Goal: Check status: Check status

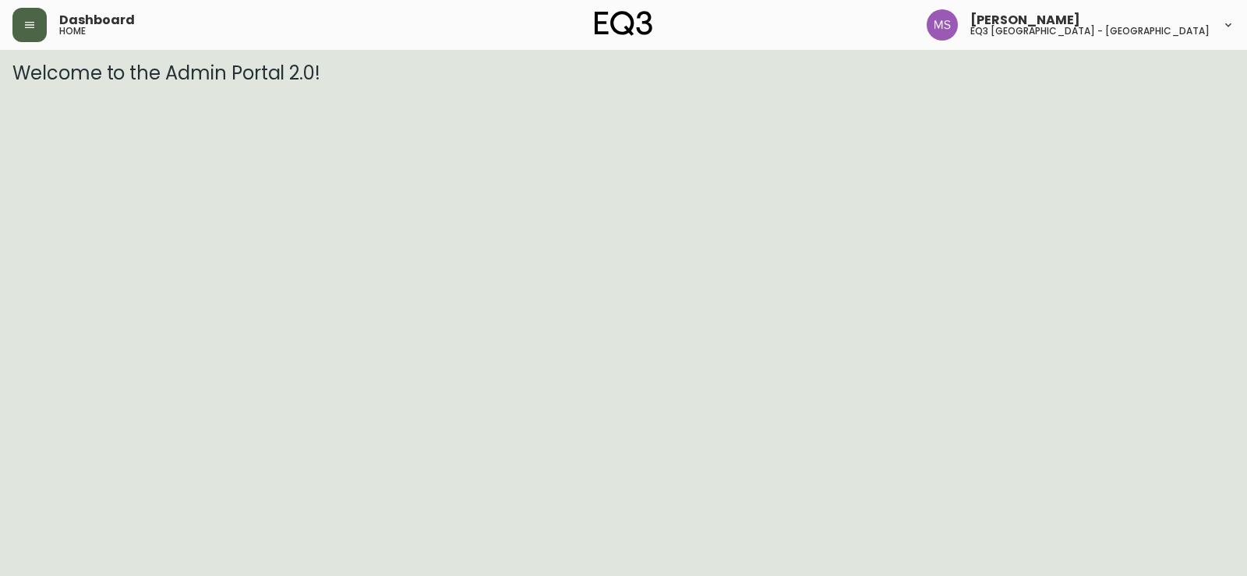
click at [44, 16] on button "button" at bounding box center [29, 25] width 34 height 34
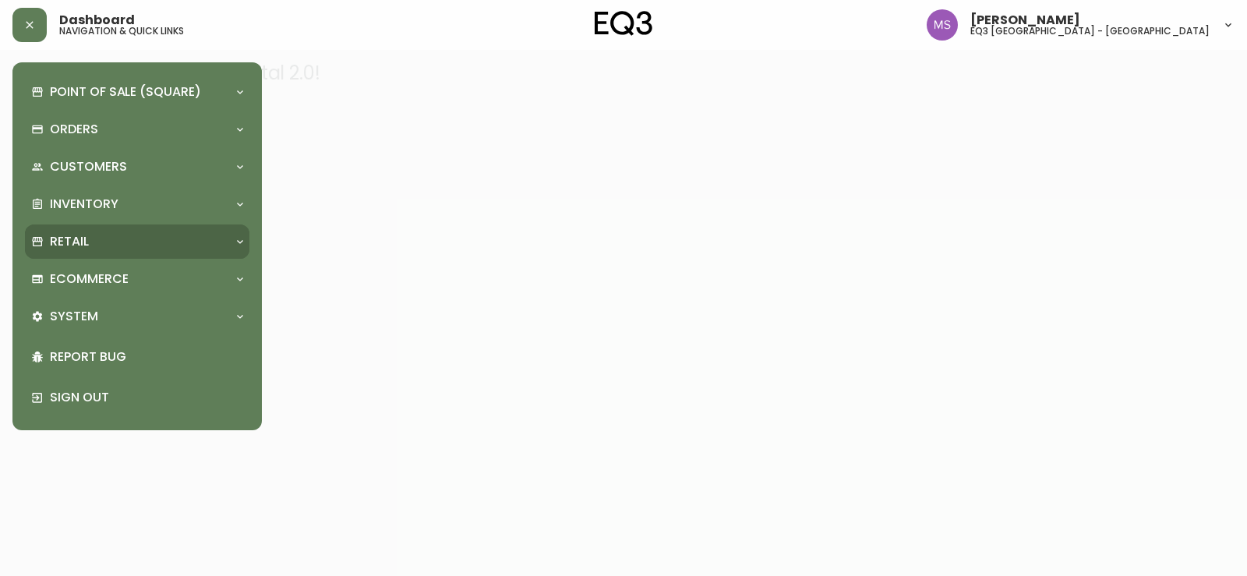
click at [94, 237] on div "Retail" at bounding box center [129, 241] width 196 height 17
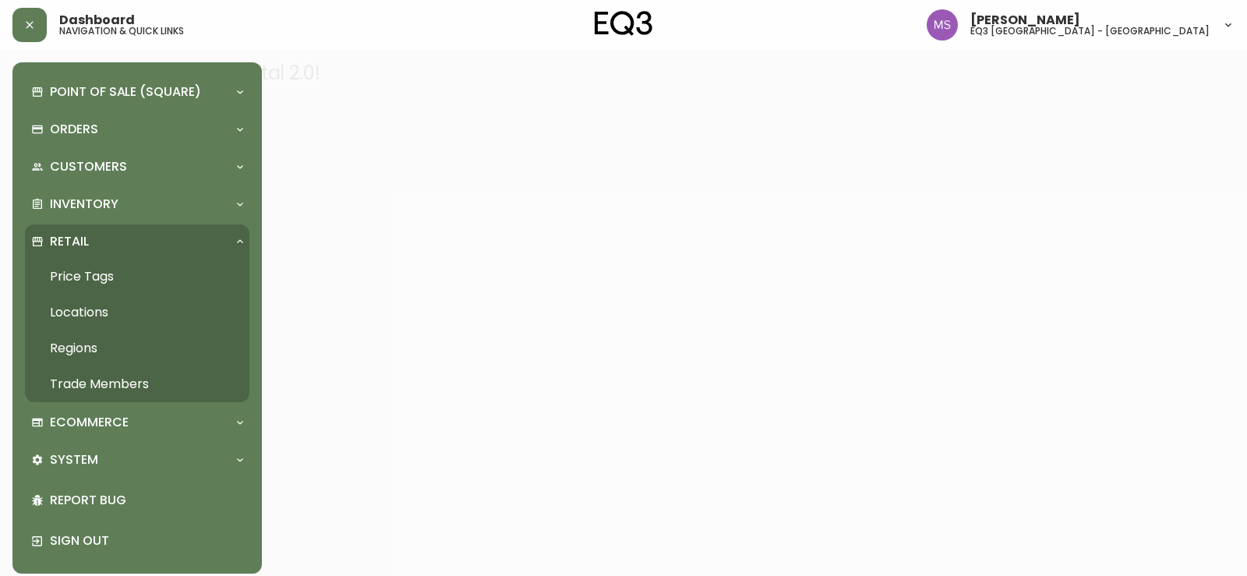
click at [96, 279] on link "Price Tags" at bounding box center [137, 277] width 224 height 36
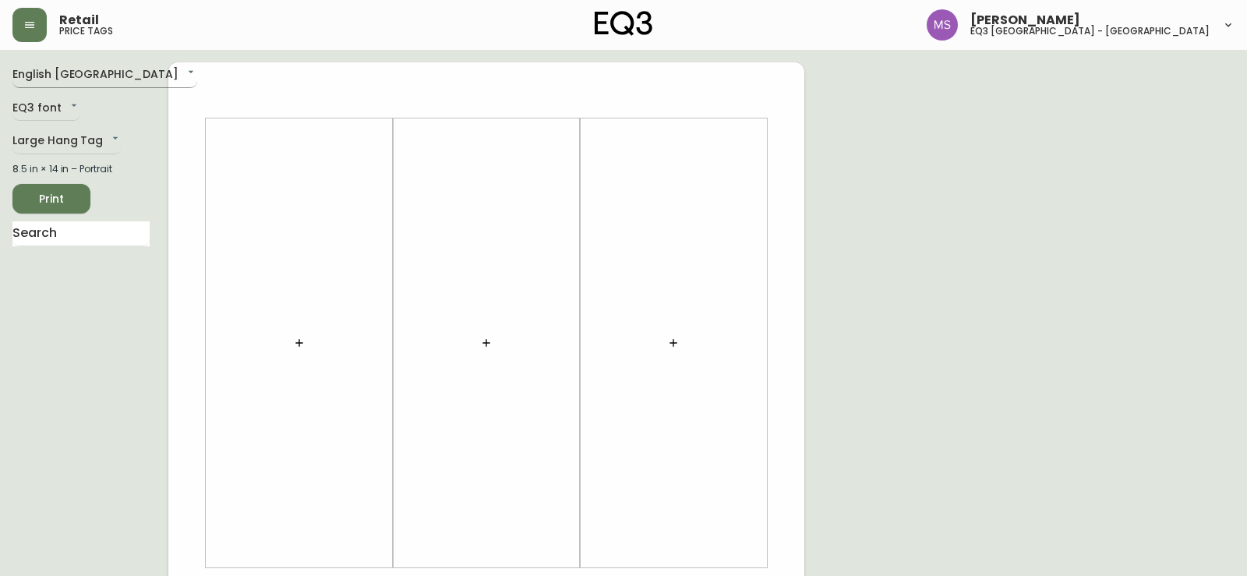
click at [66, 79] on body "Retail price tags [PERSON_NAME] eq3 [GEOGRAPHIC_DATA] - st laurent English [GEO…" at bounding box center [623, 554] width 1247 height 1109
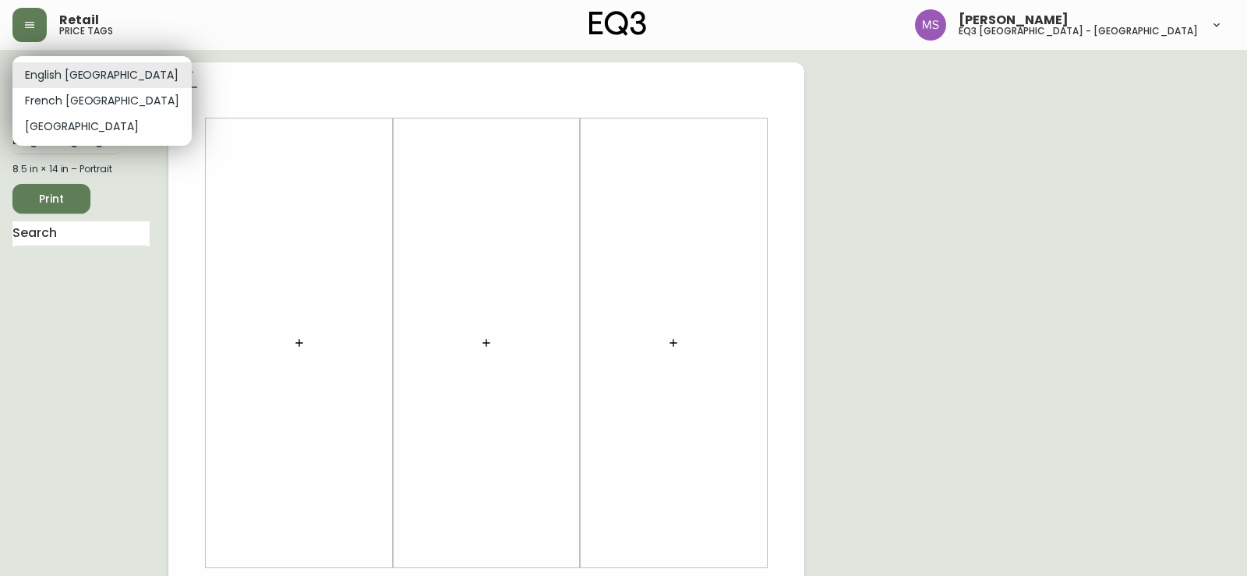
click at [56, 101] on li "French [GEOGRAPHIC_DATA]" at bounding box center [101, 101] width 179 height 26
type input "fr_CA"
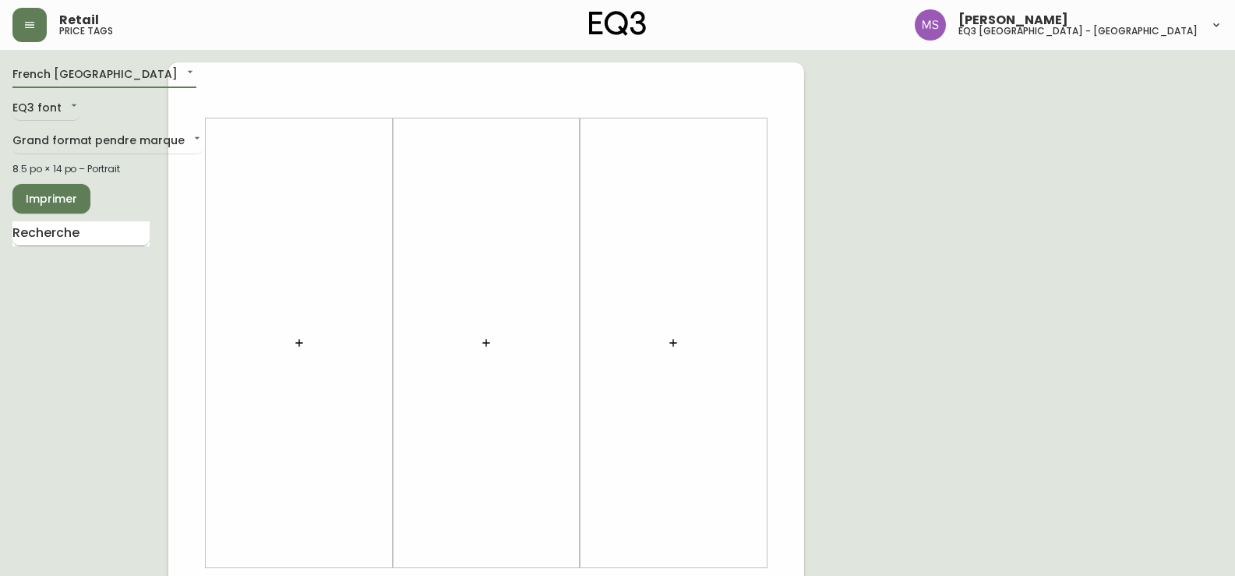
click at [76, 235] on input "text" at bounding box center [80, 233] width 137 height 25
click at [51, 115] on body "Retail price tags [PERSON_NAME] eq3 [GEOGRAPHIC_DATA] - [GEOGRAPHIC_DATA][PERSO…" at bounding box center [617, 554] width 1235 height 1109
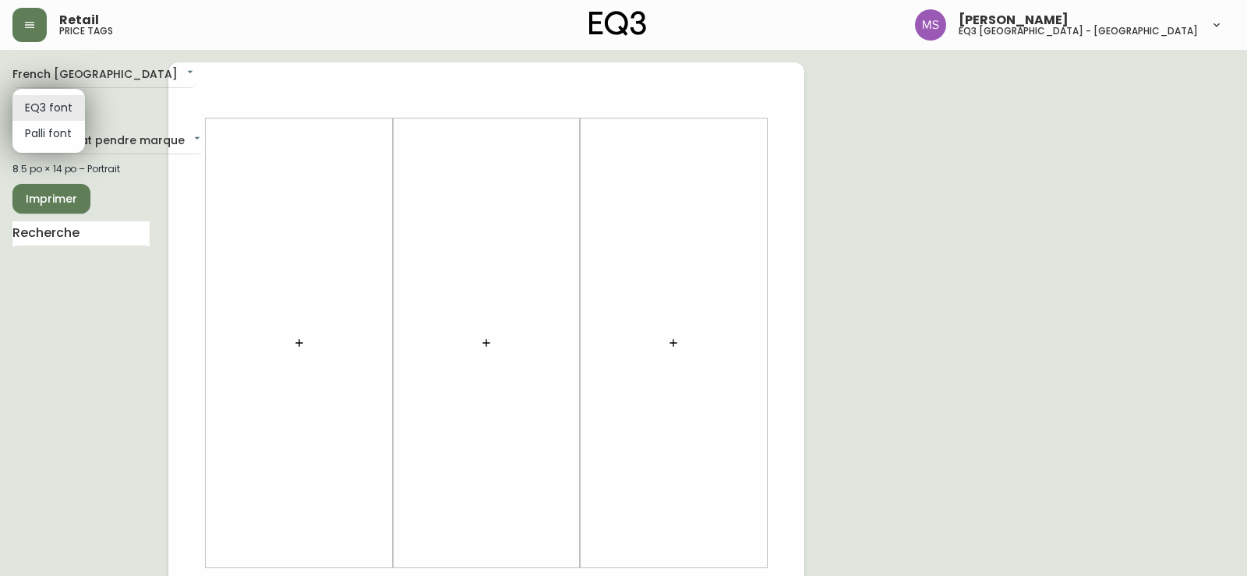
click at [51, 115] on li "EQ3 font" at bounding box center [48, 108] width 72 height 26
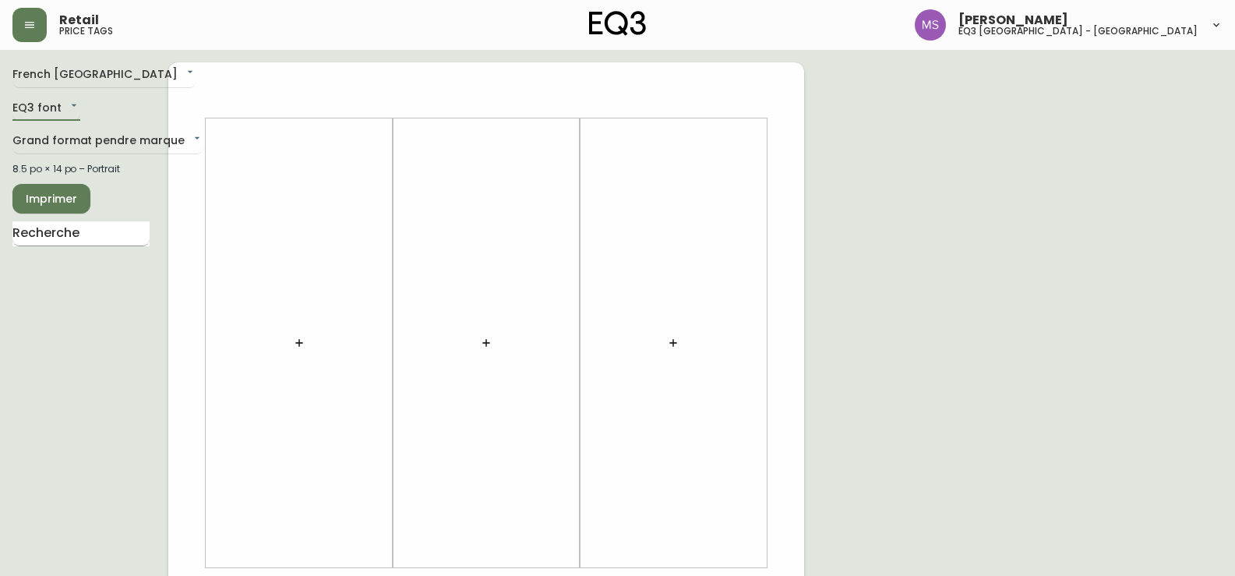
click at [54, 239] on input "text" at bounding box center [80, 233] width 137 height 25
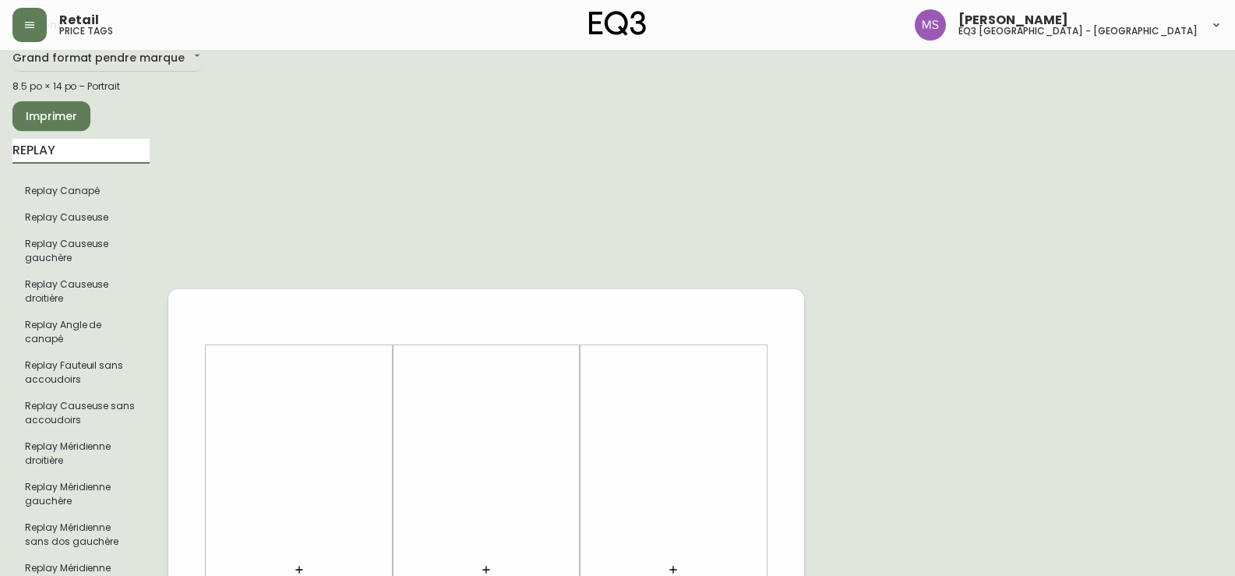
scroll to position [78, 0]
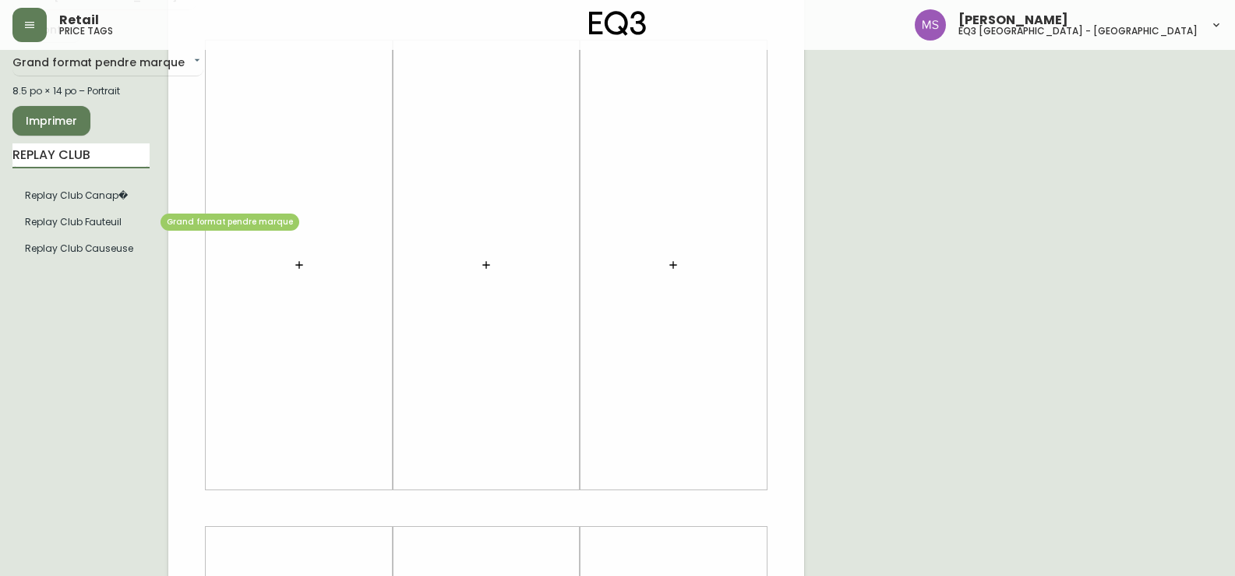
type input "REPLAY CLUB"
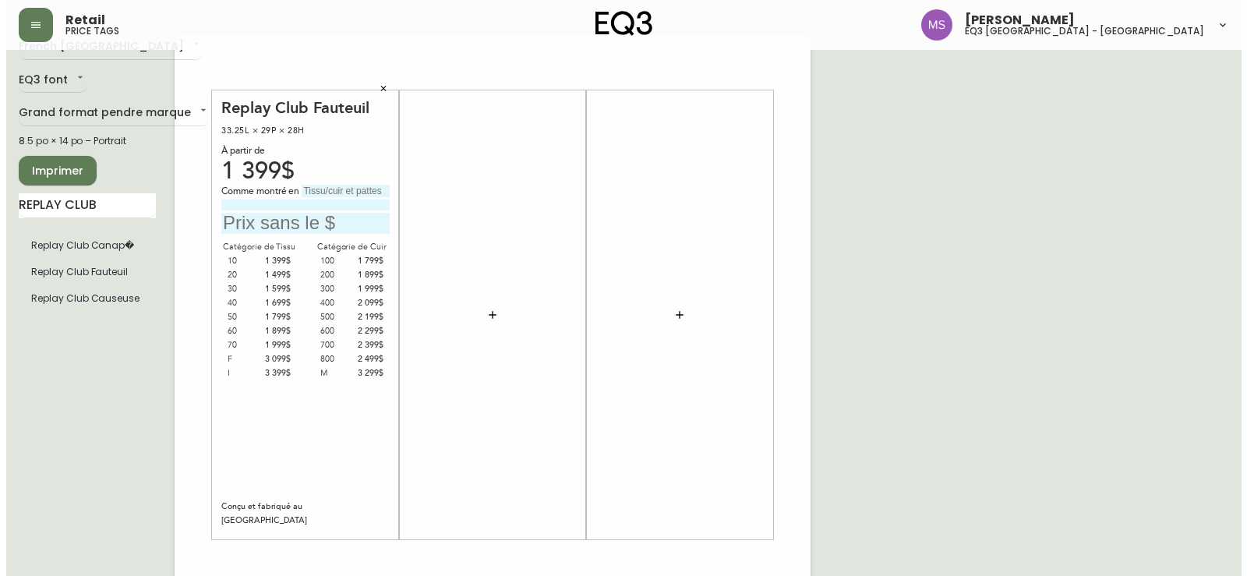
scroll to position [0, 0]
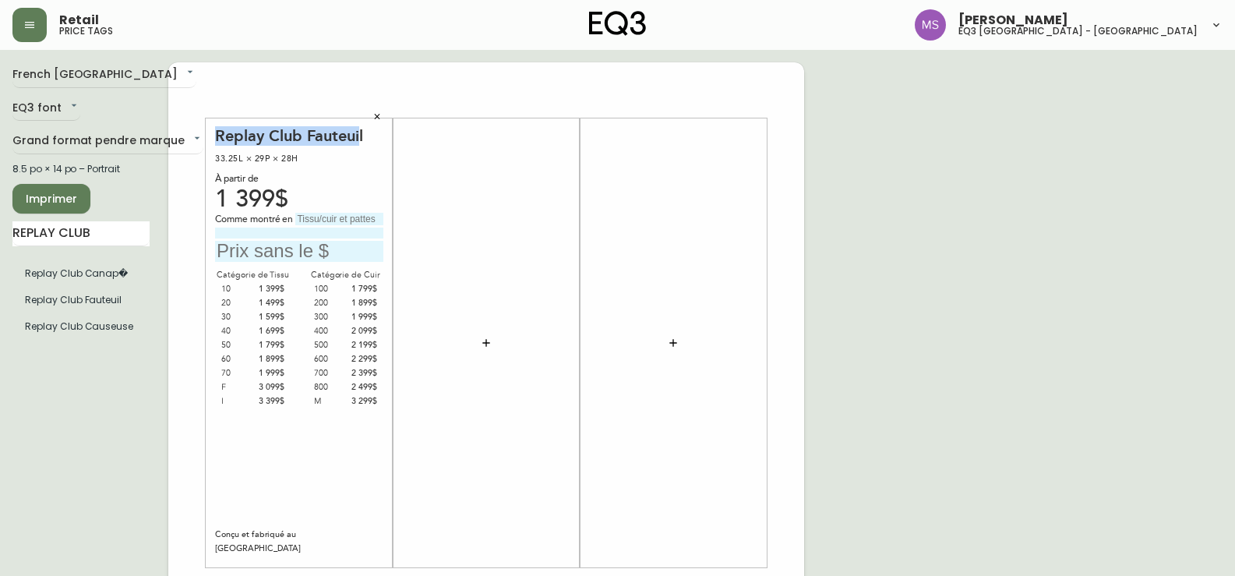
drag, startPoint x: 361, startPoint y: 141, endPoint x: 219, endPoint y: 137, distance: 141.9
click at [219, 137] on div "Replay Club Fauteuil" at bounding box center [299, 135] width 168 height 19
drag, startPoint x: 297, startPoint y: 157, endPoint x: 195, endPoint y: 133, distance: 104.9
click at [195, 133] on div "Replay Club Fauteuil 33.25L × 29P × 28H À partir de 1 399$ Comme montré en Caté…" at bounding box center [486, 585] width 636 height 1047
copy div "Replay Club Fauteuil 33.25L × 29P × 28H"
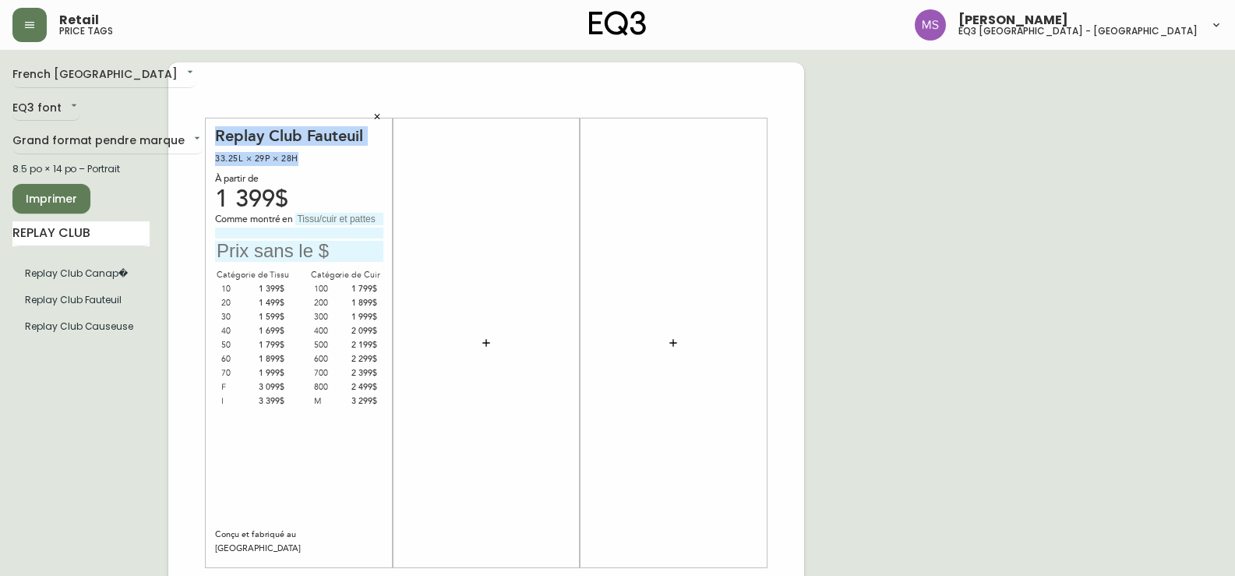
click at [376, 116] on icon "button" at bounding box center [376, 116] width 9 height 9
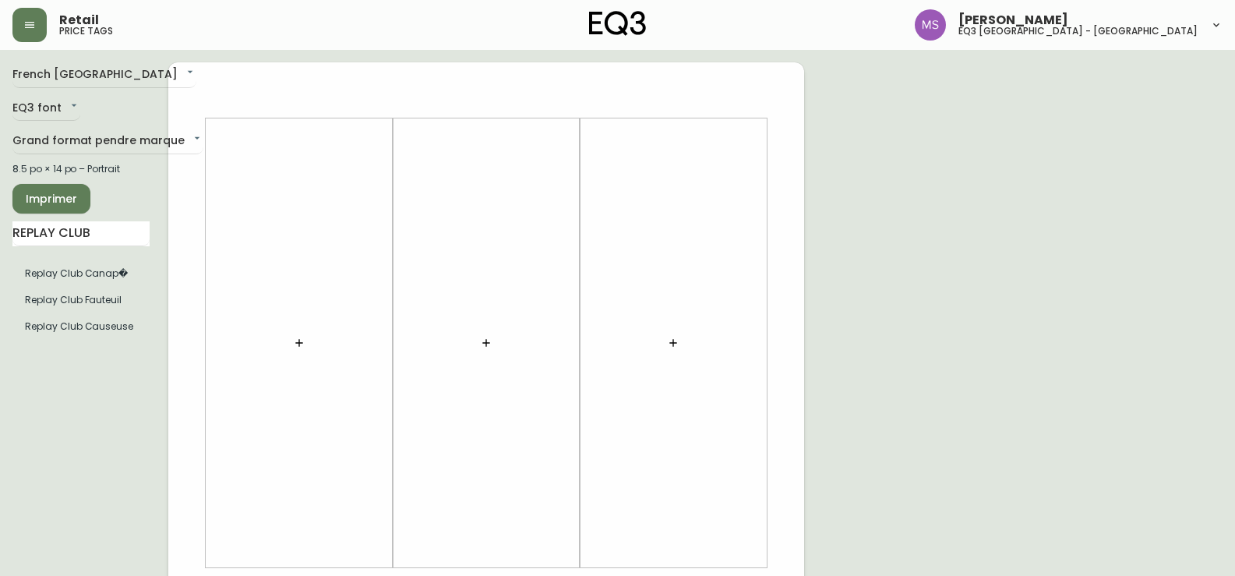
click at [298, 344] on icon "button" at bounding box center [299, 343] width 12 height 12
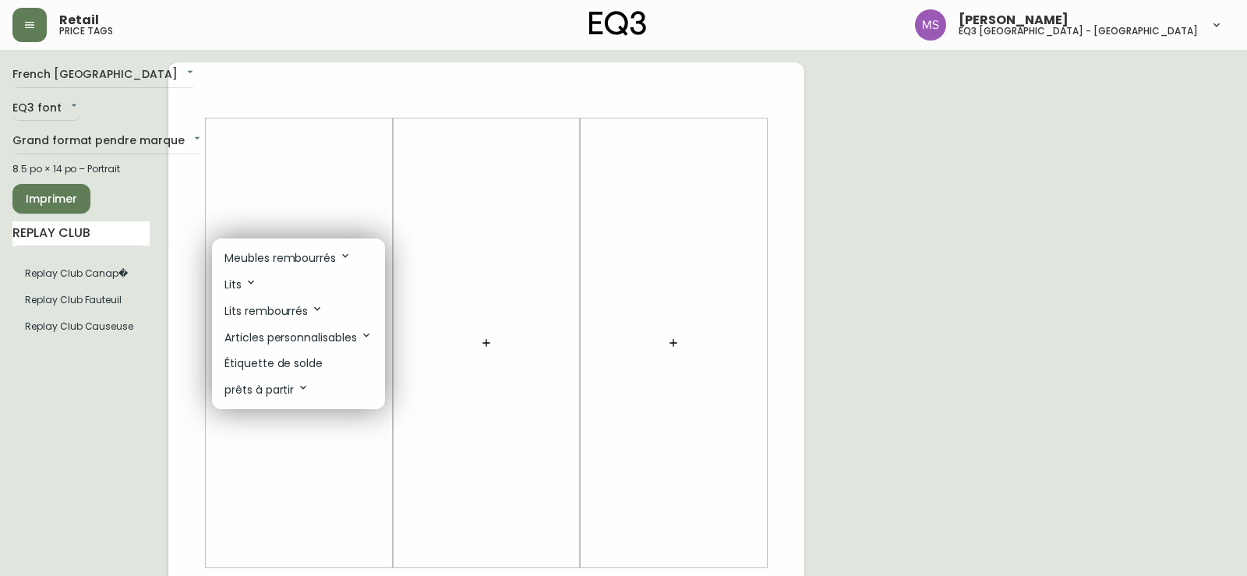
click at [301, 254] on p "Meubles rembourrés" at bounding box center [287, 257] width 127 height 17
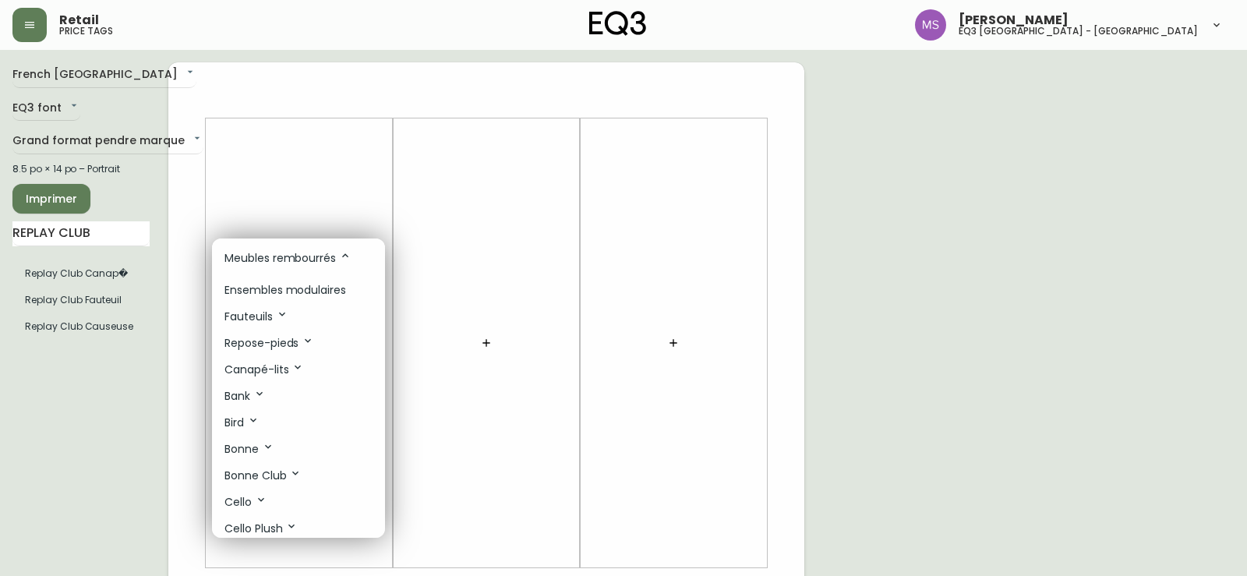
click at [282, 315] on icon at bounding box center [282, 314] width 6 height 4
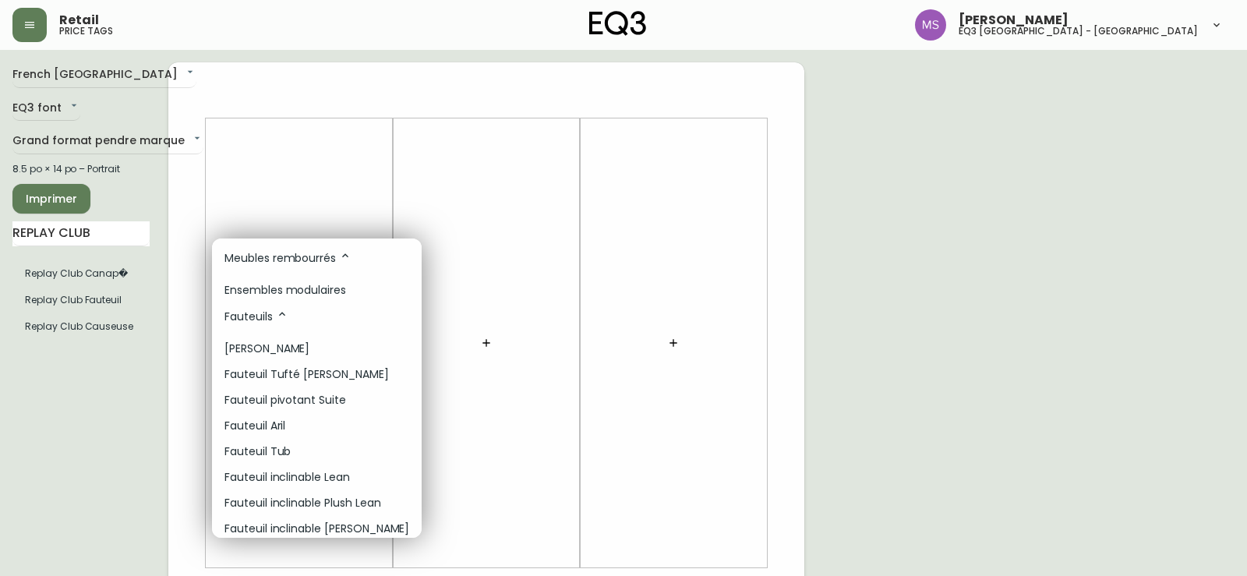
click at [273, 312] on p "Fauteuils" at bounding box center [256, 316] width 64 height 17
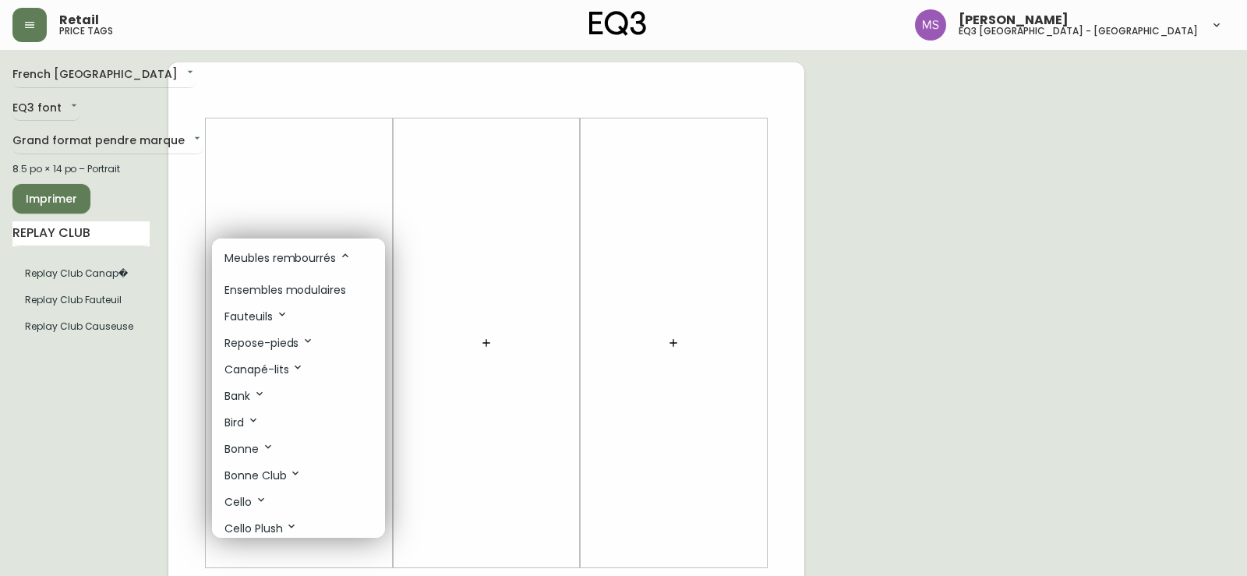
click at [338, 259] on p "Meubles rembourrés" at bounding box center [287, 257] width 127 height 17
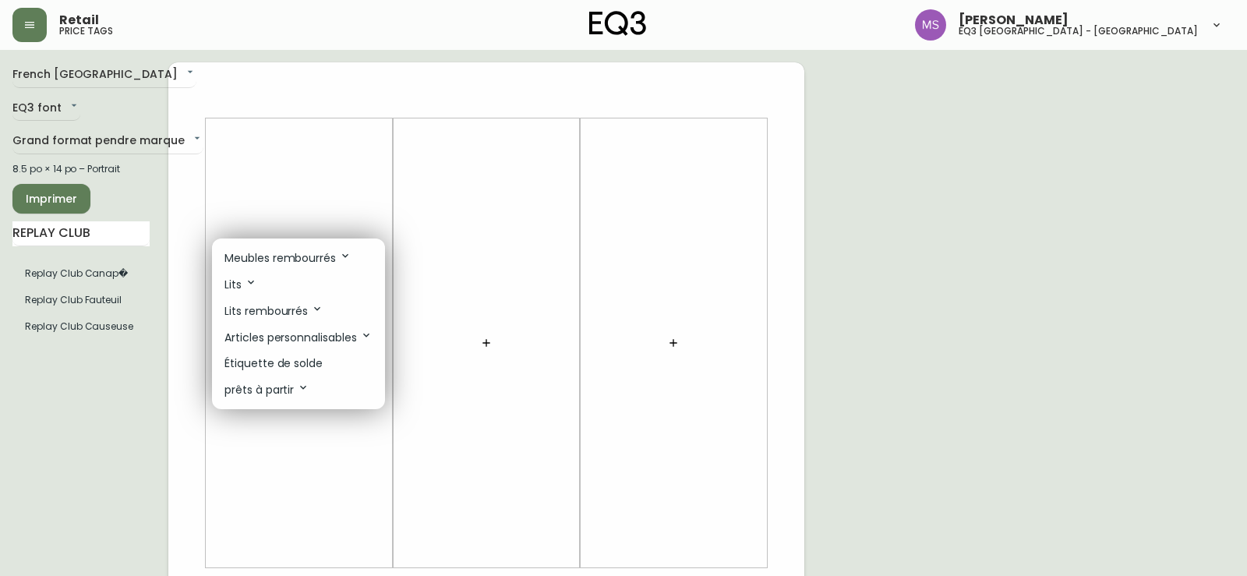
click at [338, 259] on p "Meubles rembourrés" at bounding box center [287, 257] width 127 height 17
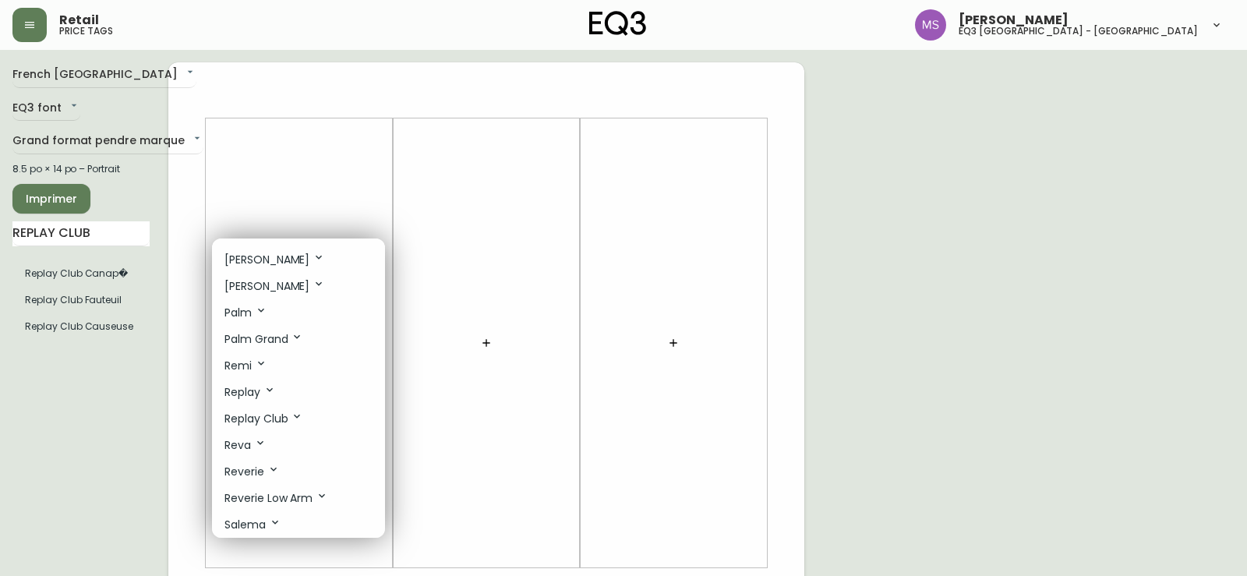
scroll to position [623, 0]
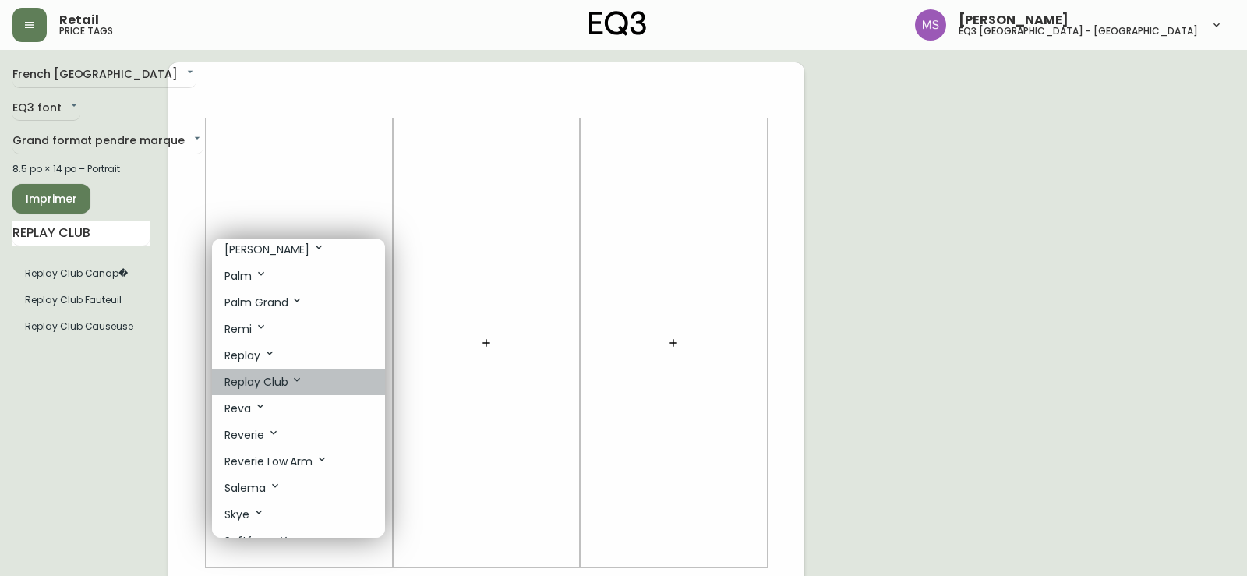
click at [261, 379] on p "Replay Club" at bounding box center [263, 381] width 79 height 17
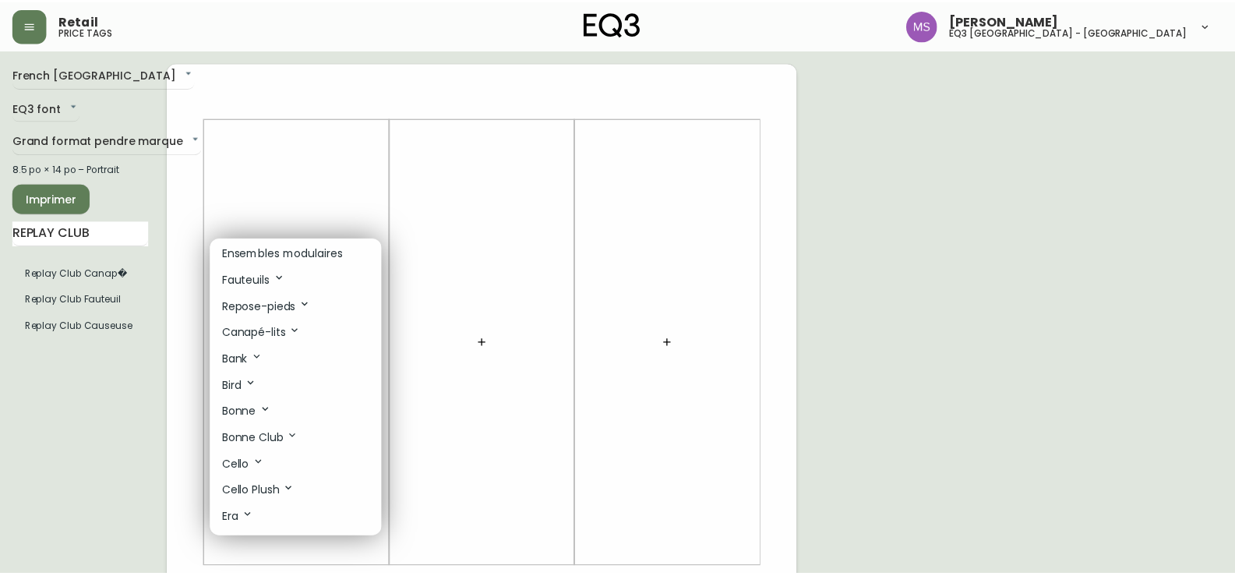
scroll to position [0, 0]
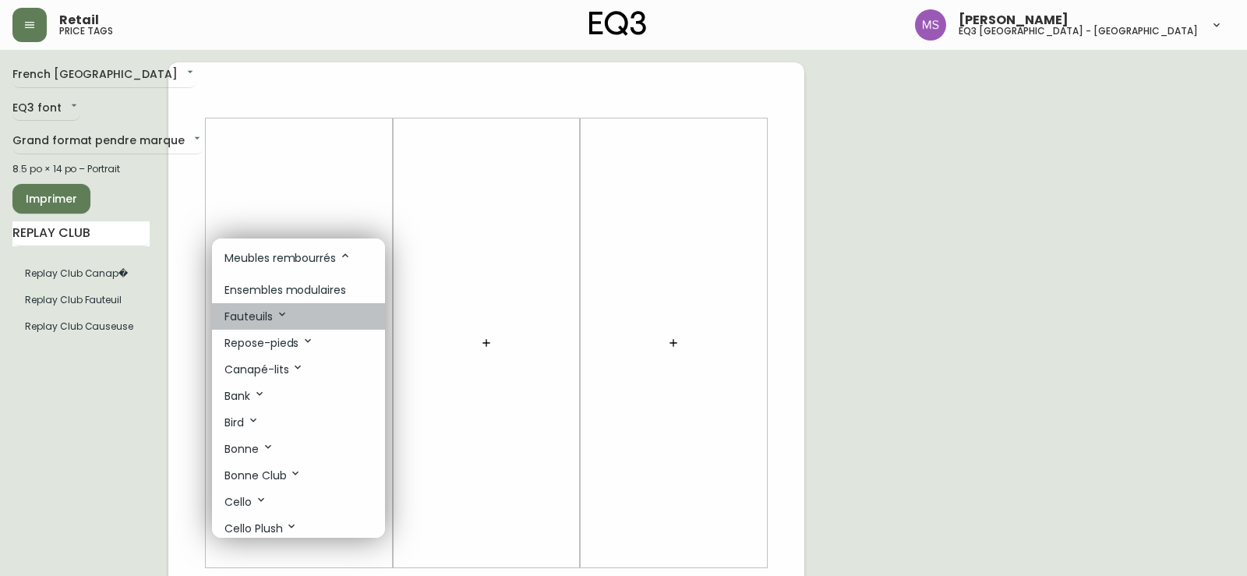
click at [281, 315] on icon at bounding box center [282, 314] width 6 height 4
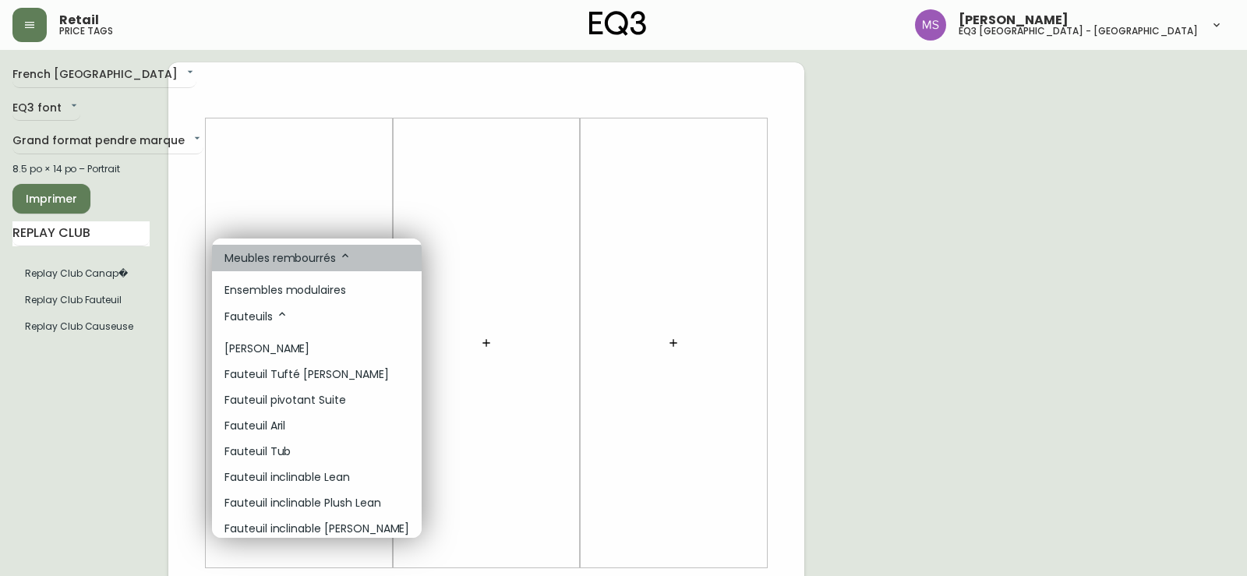
click at [343, 251] on icon at bounding box center [345, 255] width 12 height 12
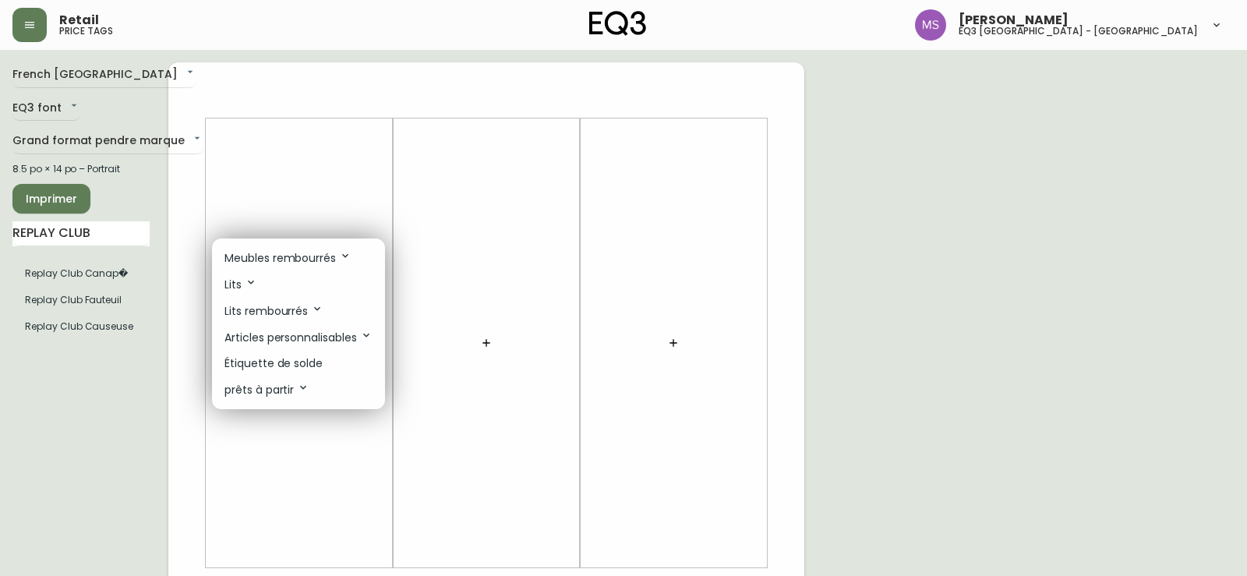
click at [297, 362] on p "Étiquette de solde" at bounding box center [273, 363] width 98 height 16
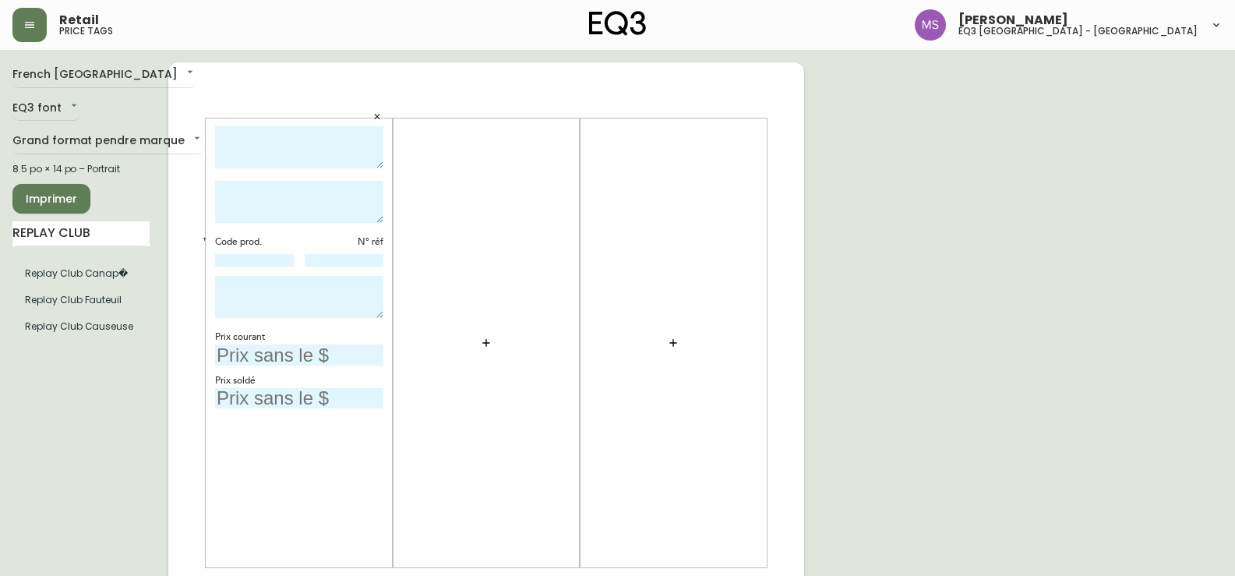
click at [255, 143] on textarea at bounding box center [299, 147] width 168 height 43
paste textarea "Replay Club Fauteuil 33.25L × 29P × 28H"
type textarea "Replay Club Fauteuil 33.25L × 29P × 28H"
click at [256, 200] on textarea at bounding box center [299, 202] width 168 height 42
click at [284, 236] on div "Code prod." at bounding box center [254, 242] width 79 height 14
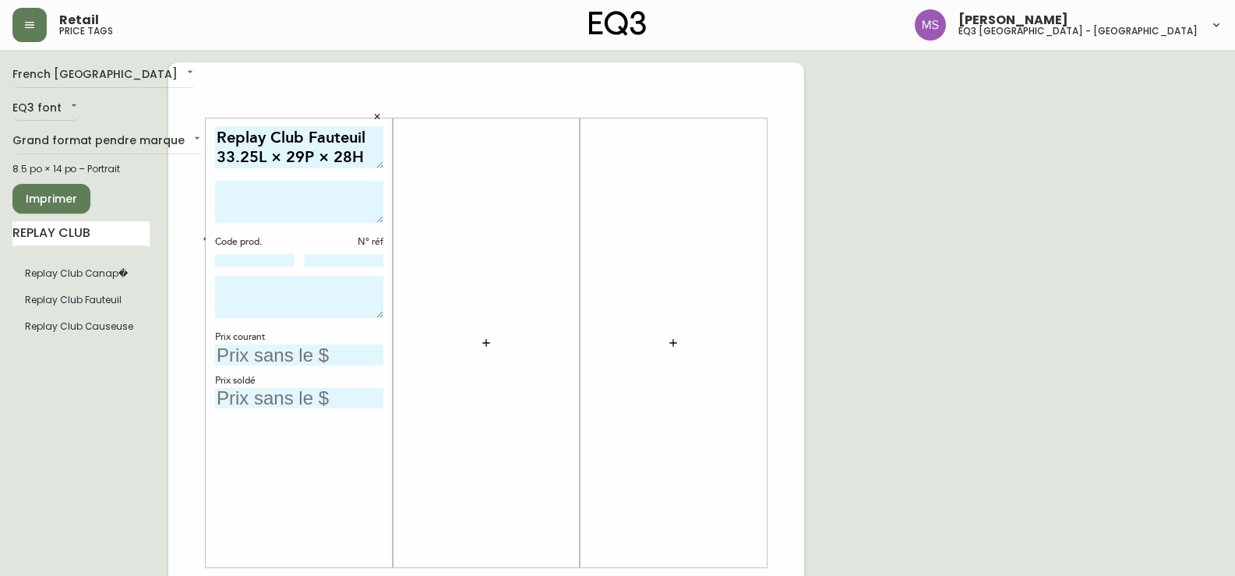
click at [286, 242] on div "Code prod." at bounding box center [254, 242] width 79 height 14
click at [245, 199] on textarea at bounding box center [299, 202] width 168 height 42
drag, startPoint x: 261, startPoint y: 187, endPoint x: 196, endPoint y: 195, distance: 65.9
click at [196, 195] on div "Replay Club Fauteuil 33.25L × 29P × 28H 80147-02 APPAREL DUSTER BLUE Code prod.…" at bounding box center [486, 585] width 636 height 1047
click at [217, 196] on textarea "APPAREL DUSTER BLUE" at bounding box center [299, 202] width 168 height 42
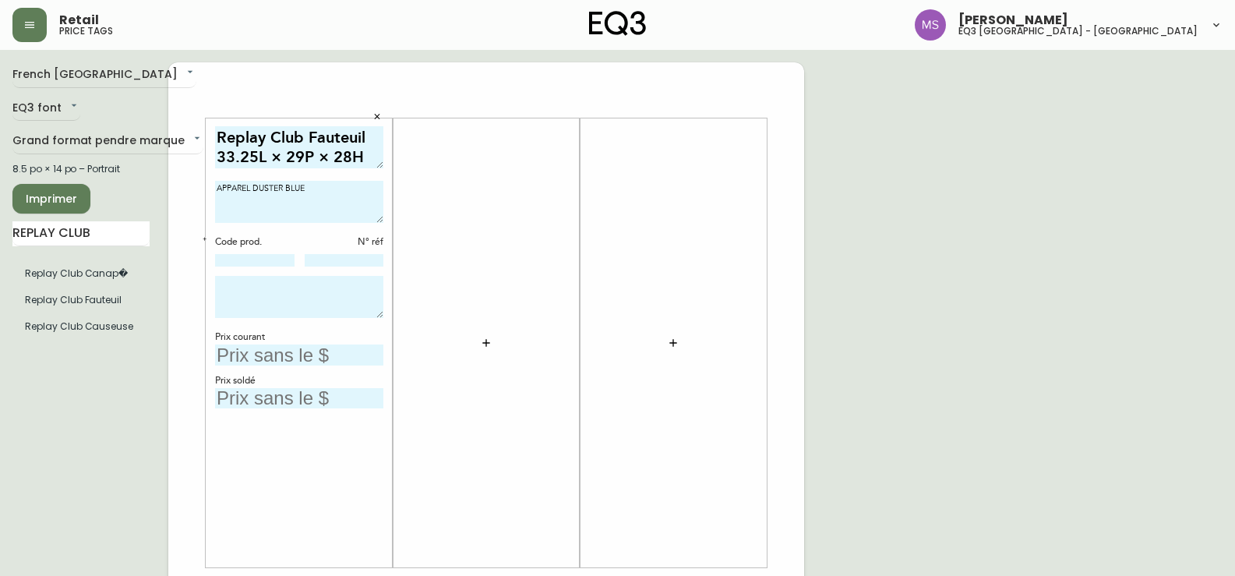
type textarea "APPAREL DUSTER BLUE"
click at [274, 240] on div "Code prod." at bounding box center [254, 242] width 79 height 14
click at [240, 254] on div "Code prod. N° réf" at bounding box center [299, 251] width 168 height 33
click at [239, 259] on input at bounding box center [254, 260] width 79 height 12
paste input "80147-02"
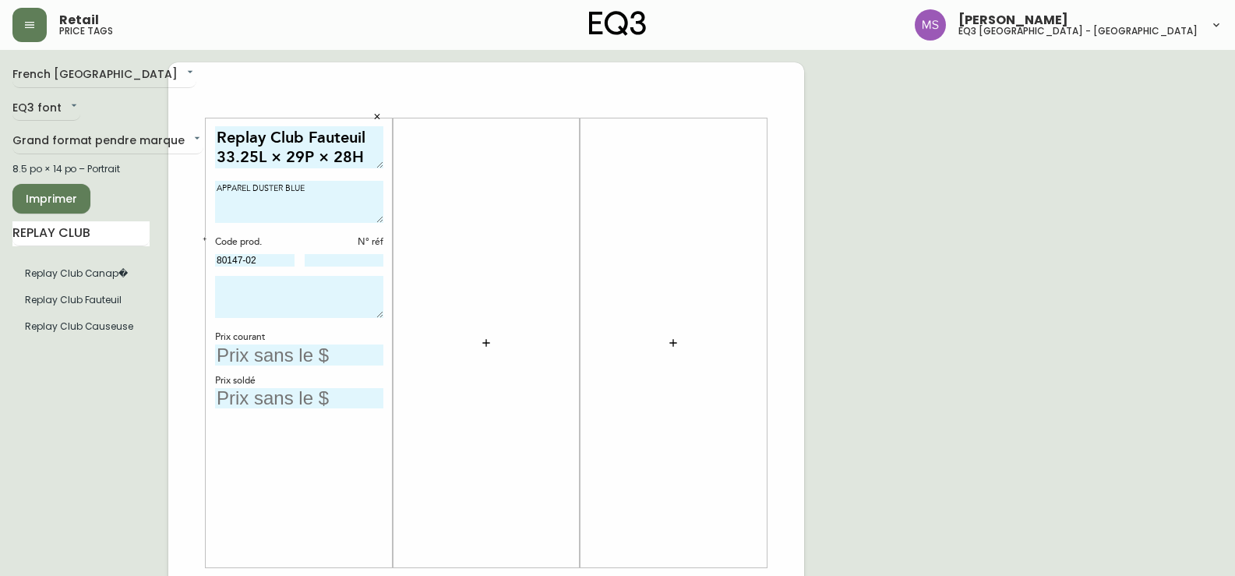
type input "80147-02"
click at [265, 291] on textarea at bounding box center [299, 297] width 168 height 42
click at [269, 358] on input "text" at bounding box center [299, 354] width 168 height 21
type input "3399$"
click at [274, 285] on textarea at bounding box center [299, 297] width 168 height 42
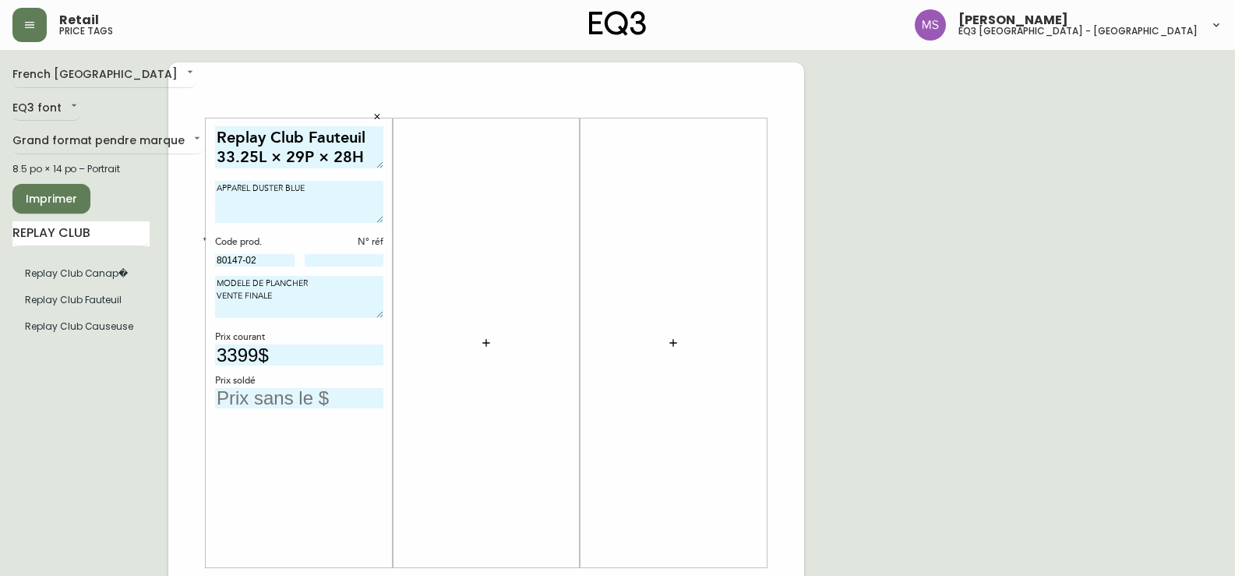
type textarea "MODELE DE PLANCHER VENTE FINALE"
drag, startPoint x: 371, startPoint y: 157, endPoint x: 227, endPoint y: 134, distance: 146.0
click at [217, 130] on textarea "Replay Club Fauteuil 33.25L × 29P × 28H" at bounding box center [299, 147] width 168 height 43
type textarea "REPLAY CLUB"
type textarea "FAUTEUIL TISSU APPAREL DUSTER BLUE"
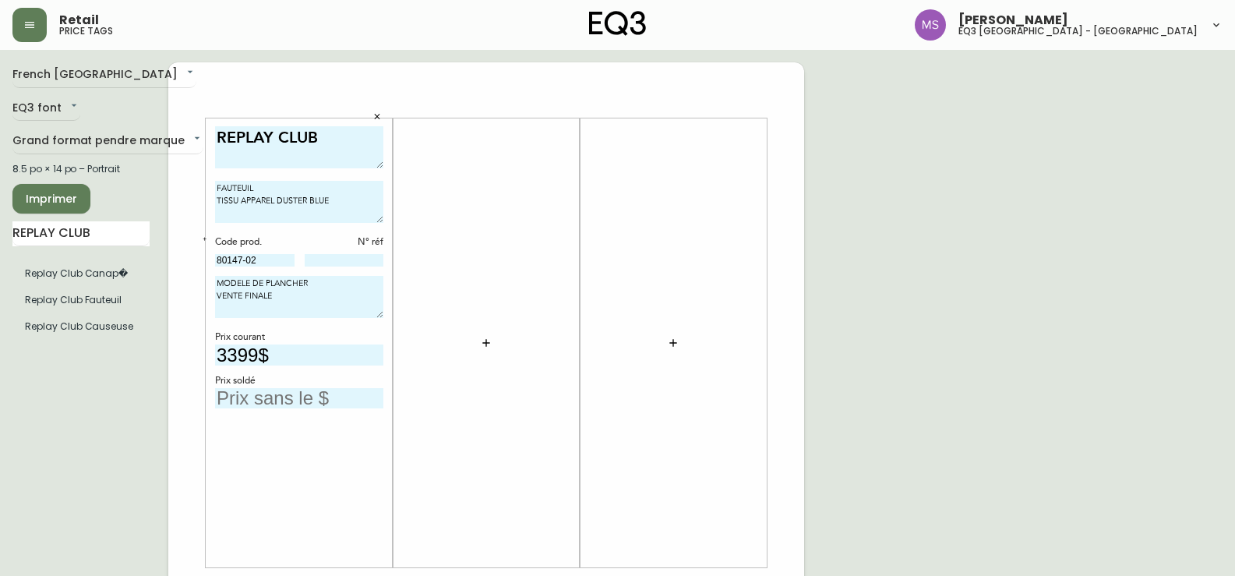
click at [299, 397] on input "text" at bounding box center [299, 398] width 168 height 21
type input "1359,60$"
drag, startPoint x: 329, startPoint y: 140, endPoint x: 196, endPoint y: 144, distance: 132.5
click at [196, 144] on div "REPLAY CLUB FAUTEUIL TISSU APPAREL DUSTER BLUE Code prod. N° réf 80147-02 MODEL…" at bounding box center [486, 585] width 636 height 1047
click at [484, 337] on icon "button" at bounding box center [486, 343] width 12 height 12
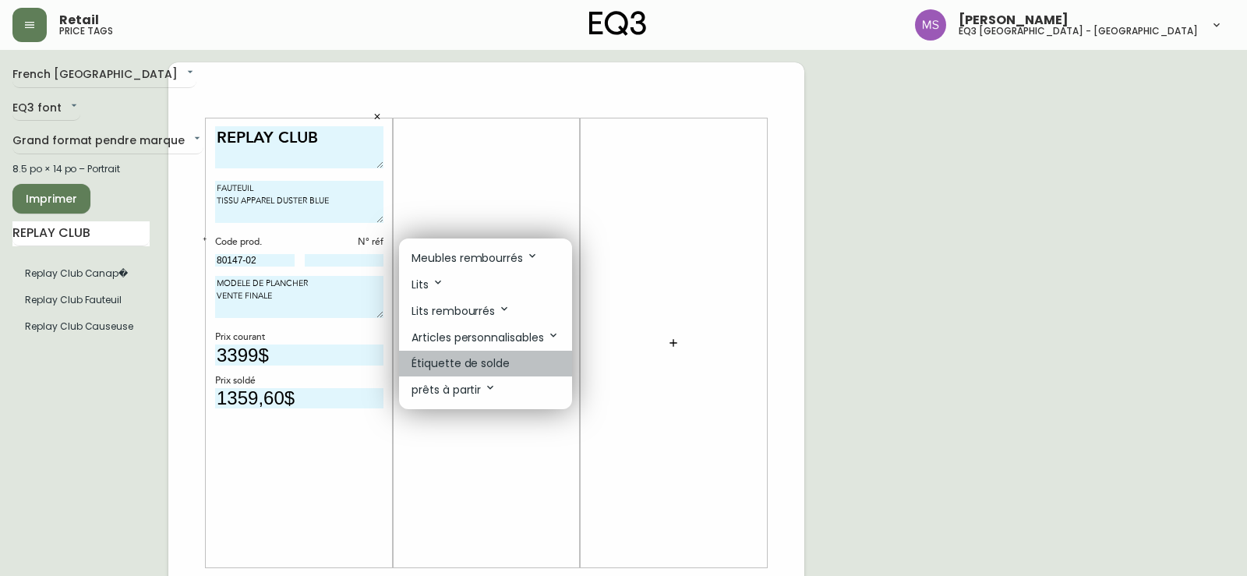
click at [460, 362] on p "Étiquette de solde" at bounding box center [460, 363] width 98 height 16
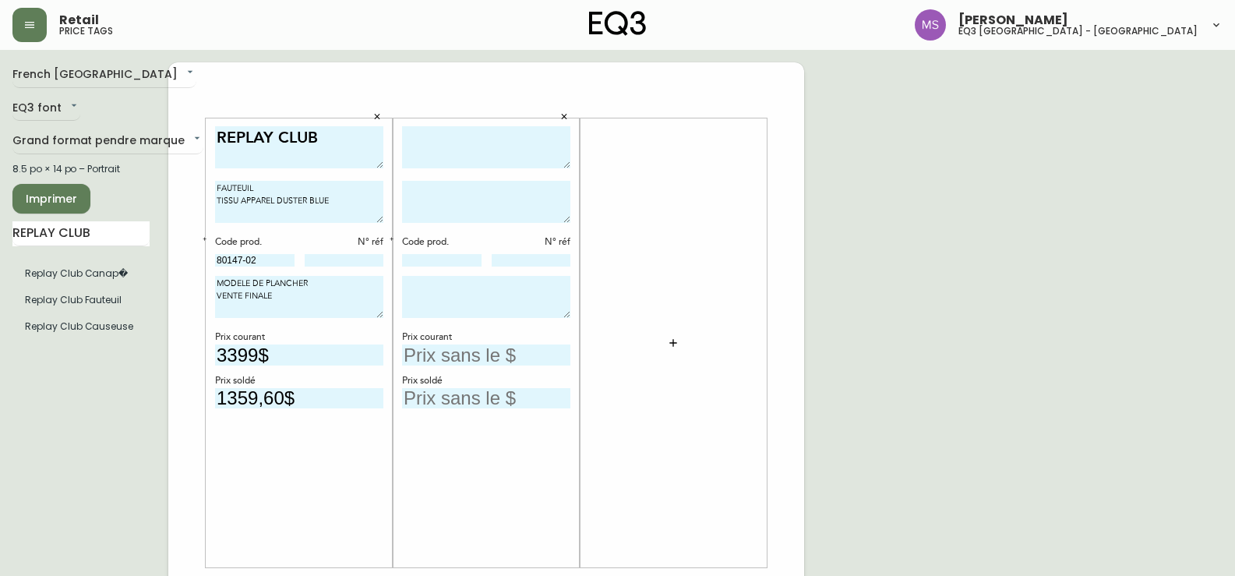
click at [430, 150] on textarea at bounding box center [486, 147] width 168 height 43
paste textarea "REPLAY CLUB"
type textarea "REPLAY CLUB"
drag, startPoint x: 353, startPoint y: 199, endPoint x: 176, endPoint y: 182, distance: 177.8
click at [176, 182] on div "REPLAY CLUB FAUTEUIL TISSU APPAREL DUSTER BLUE Code prod. N° réf 80147-02 MODEL…" at bounding box center [486, 585] width 636 height 1047
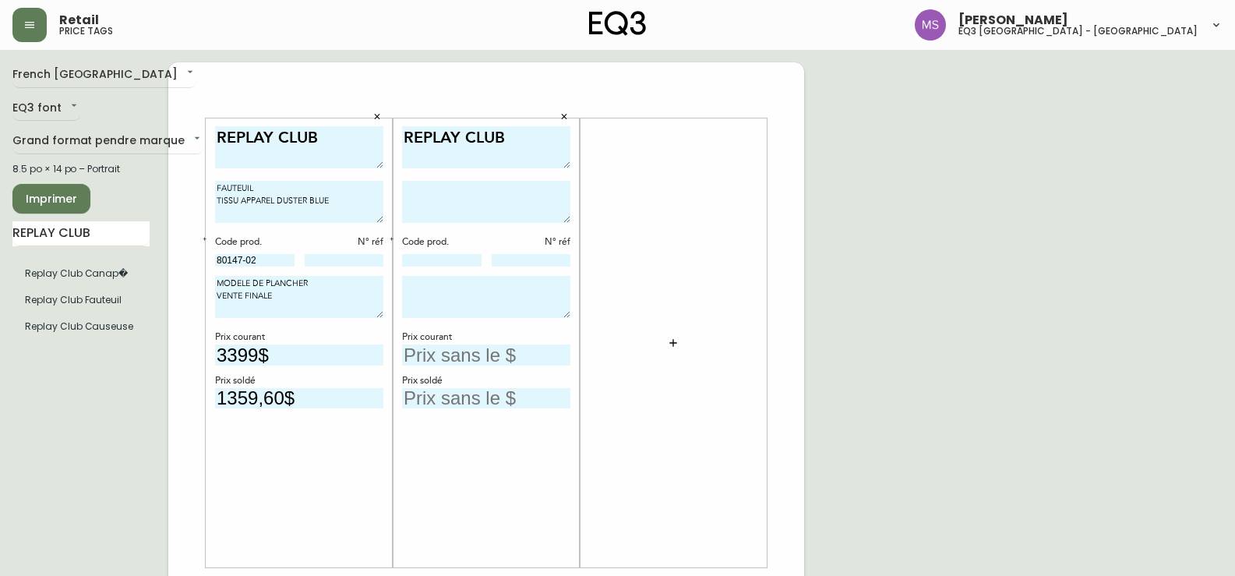
click at [443, 199] on textarea at bounding box center [486, 202] width 168 height 42
paste textarea "FAUTEUIL TISSU APPAREL DUSTER BLUE"
drag, startPoint x: 467, startPoint y: 199, endPoint x: 521, endPoint y: 197, distance: 54.6
click at [521, 197] on textarea "FAUTEUIL TISSU APPAREL DUSTER BLUE" at bounding box center [486, 202] width 168 height 42
type textarea "FAUTEUIL TISSU APPAREL PONCHO"
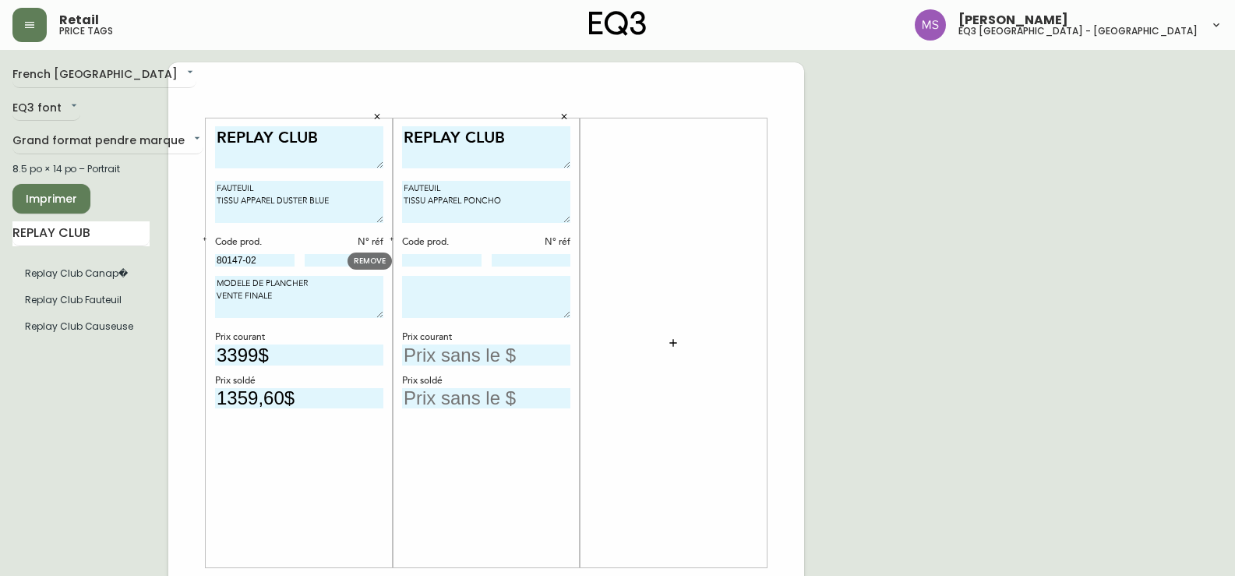
click at [433, 256] on input at bounding box center [441, 260] width 79 height 12
type input "80147-"
drag, startPoint x: 295, startPoint y: 305, endPoint x: 182, endPoint y: 280, distance: 115.7
click at [182, 280] on div "REPLAY CLUB FAUTEUIL TISSU APPAREL DUSTER BLUE Code prod. N° réf 80147-02 MODEL…" at bounding box center [486, 585] width 636 height 1047
click at [461, 292] on textarea at bounding box center [486, 297] width 168 height 42
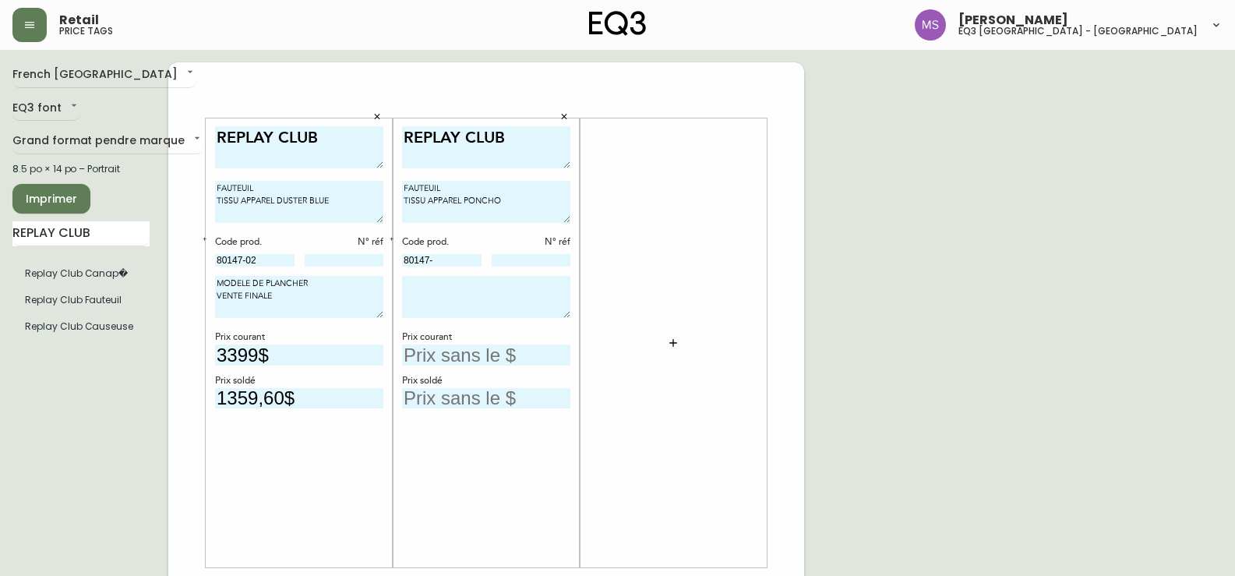
paste textarea "MODELE DE PLANCHER VENTE FINALE"
type textarea "MODELE DE PLANCHER VENTE FINALE"
click at [436, 355] on input "text" at bounding box center [486, 354] width 168 height 21
type input "3399$"
click at [451, 397] on input "text" at bounding box center [486, 398] width 168 height 21
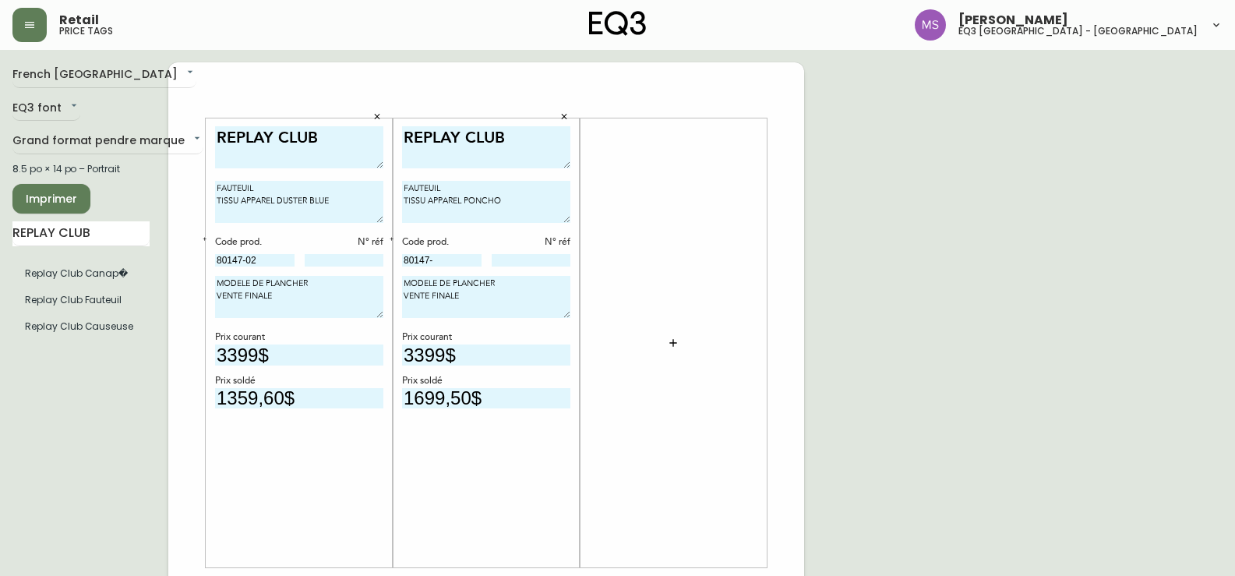
type input "1699,50$"
click at [672, 340] on icon "button" at bounding box center [673, 343] width 12 height 12
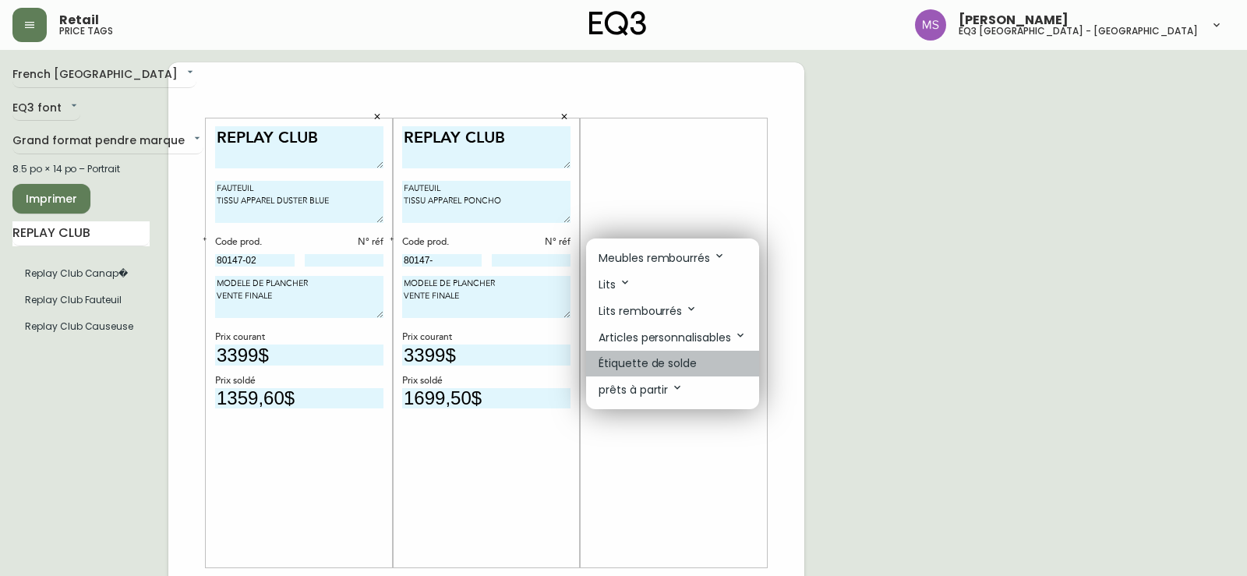
click at [662, 358] on p "Étiquette de solde" at bounding box center [647, 363] width 98 height 16
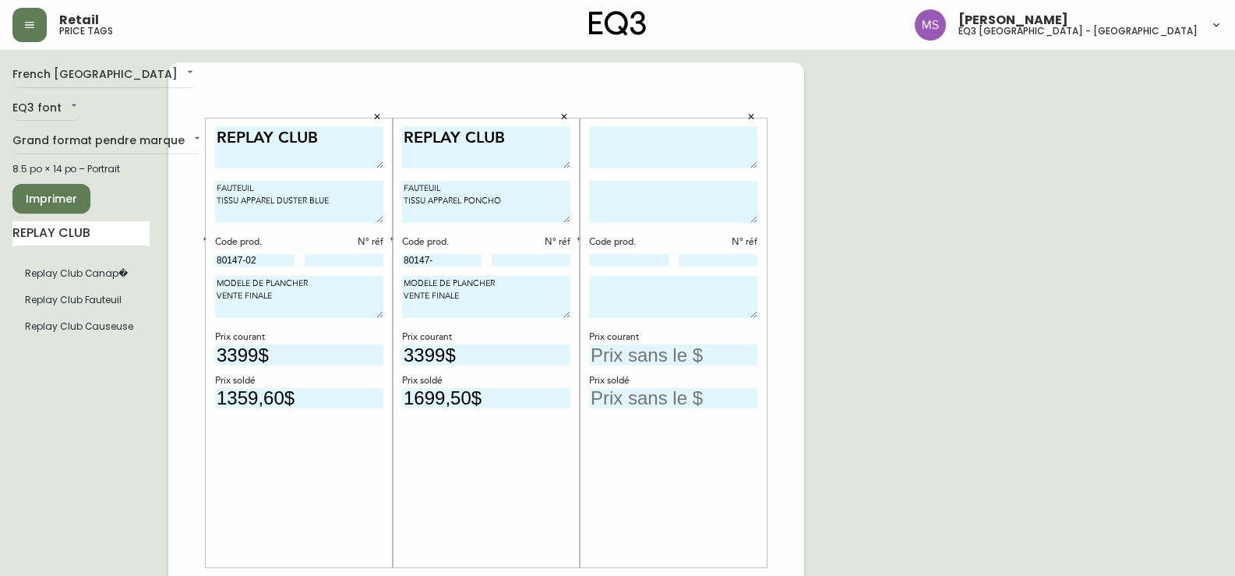
click at [611, 306] on textarea at bounding box center [673, 297] width 168 height 42
paste textarea "MODELE DE PLANCHER VENTE FINALE"
type textarea "MODELE DE PLANCHER VENTE FINALE"
drag, startPoint x: 462, startPoint y: 199, endPoint x: 375, endPoint y: 189, distance: 87.9
click at [375, 189] on div "REPLAY CLUB FAUTEUIL TISSU APPAREL DUSTER BLUE Code prod. N° réf 80147-02 MODEL…" at bounding box center [486, 585] width 636 height 1047
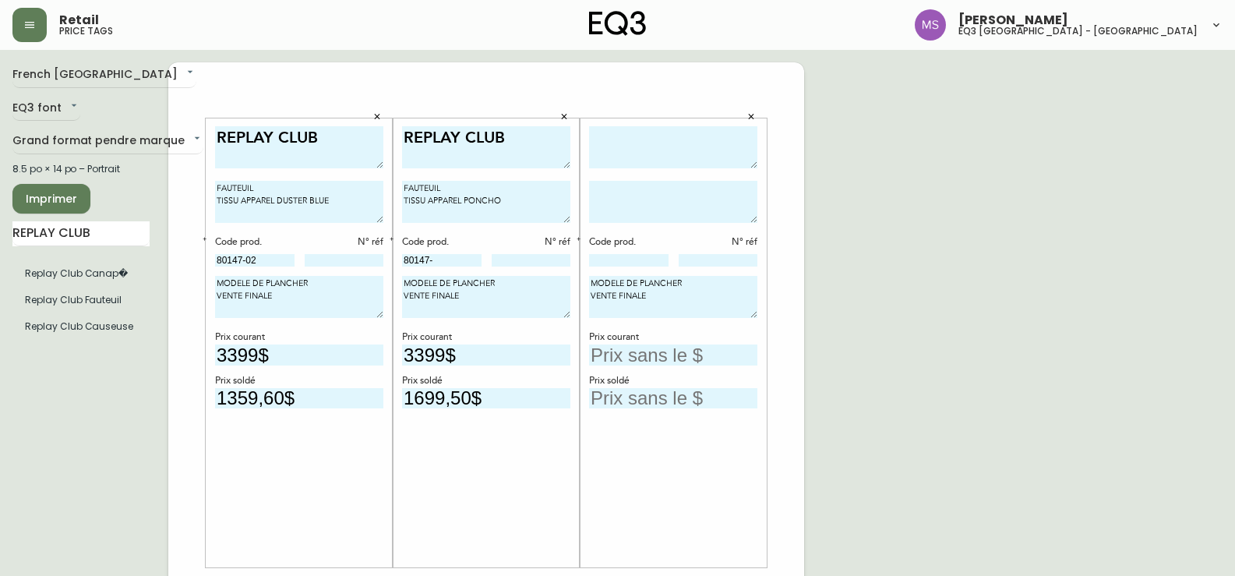
click at [460, 251] on div "Code prod. N° réf 80147-" at bounding box center [486, 251] width 168 height 33
click at [454, 260] on input "80147-" at bounding box center [441, 260] width 79 height 12
type input "80147-02"
click at [347, 254] on input at bounding box center [344, 260] width 79 height 12
type input "F"
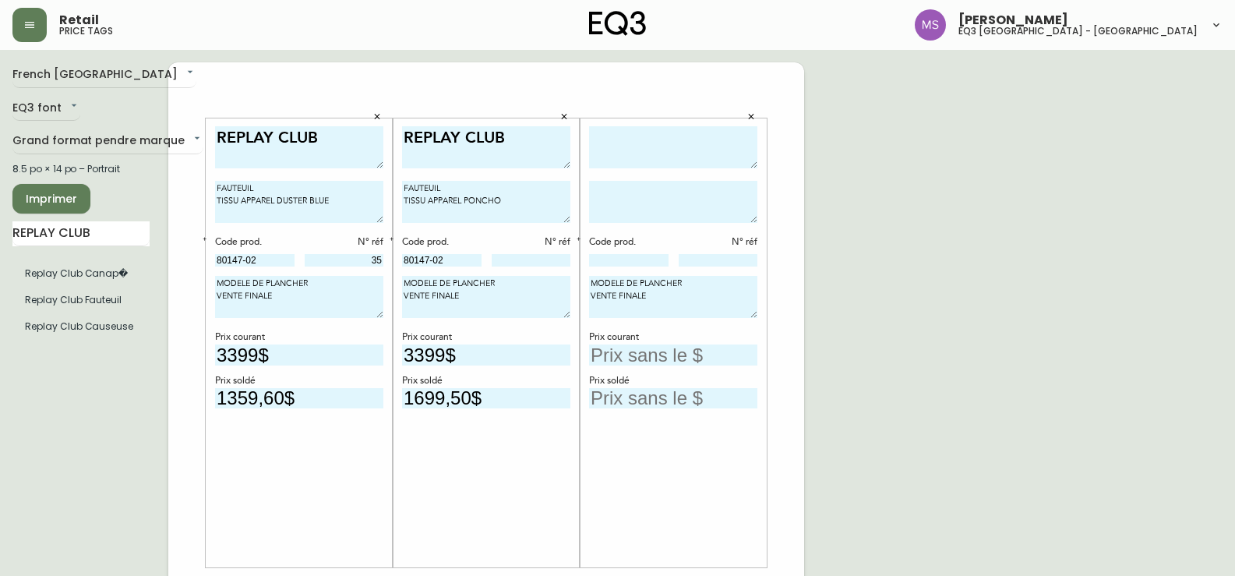
click at [351, 255] on input "35" at bounding box center [344, 260] width 79 height 12
drag, startPoint x: 318, startPoint y: 257, endPoint x: 372, endPoint y: 262, distance: 54.0
click at [372, 262] on input "NUMERO 35" at bounding box center [344, 260] width 79 height 12
type input "35"
click at [527, 259] on input at bounding box center [531, 260] width 79 height 12
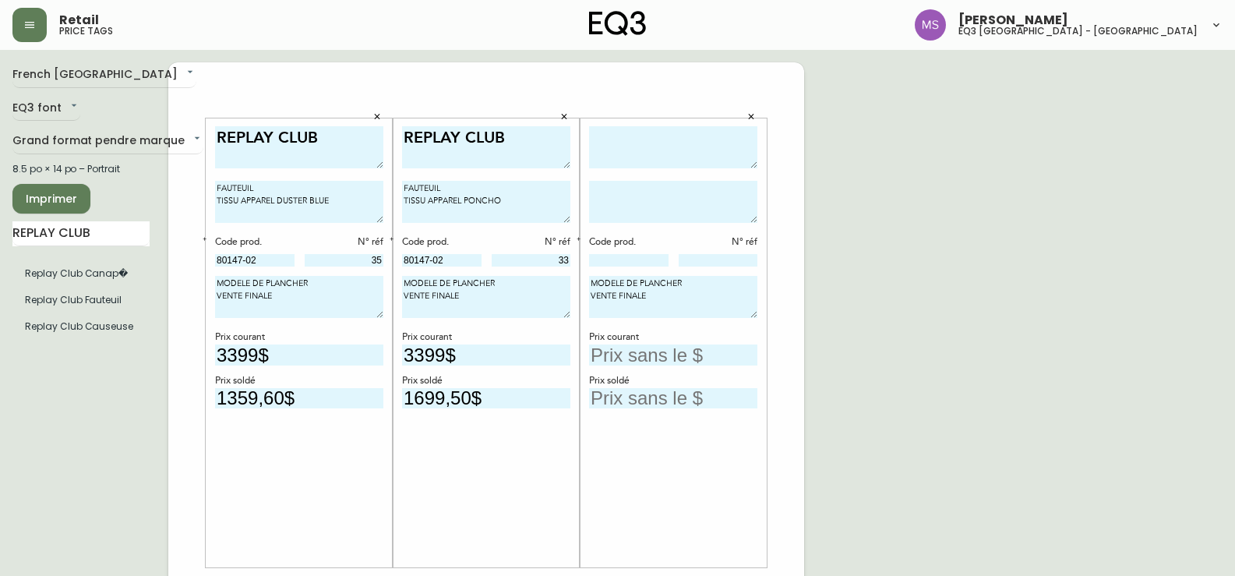
type input "33"
drag, startPoint x: 462, startPoint y: 199, endPoint x: 366, endPoint y: 168, distance: 100.8
click at [366, 168] on div "REPLAY CLUB FAUTEUIL TISSU APPAREL DUSTER BLUE Code prod. N° réf 80147-02 35 MO…" at bounding box center [486, 585] width 636 height 1047
click at [645, 192] on textarea at bounding box center [673, 202] width 168 height 42
paste textarea "FAUTEUIL TISSU APPAREL"
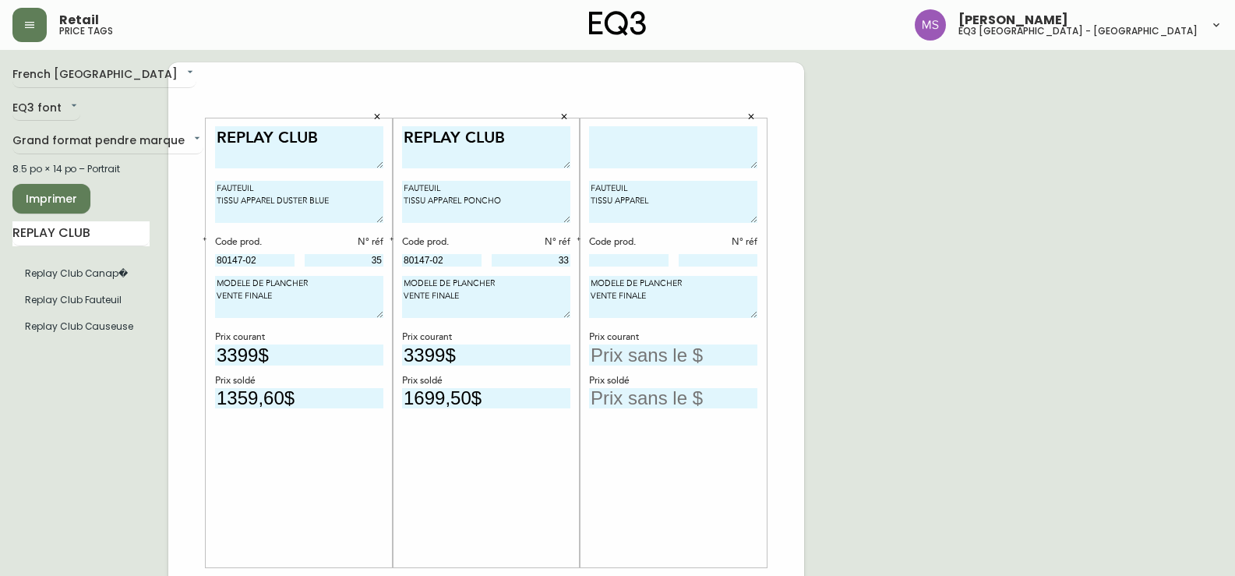
type textarea "FAUTEUIL TISSU APPAREL"
drag, startPoint x: 463, startPoint y: 135, endPoint x: 355, endPoint y: 134, distance: 107.5
click at [355, 134] on div "REPLAY CLUB FAUTEUIL TISSU APPAREL DUSTER BLUE Code prod. N° réf 80147-02 35 MO…" at bounding box center [486, 585] width 636 height 1047
click at [632, 139] on textarea at bounding box center [673, 147] width 168 height 43
paste textarea "REPLAY CLUB"
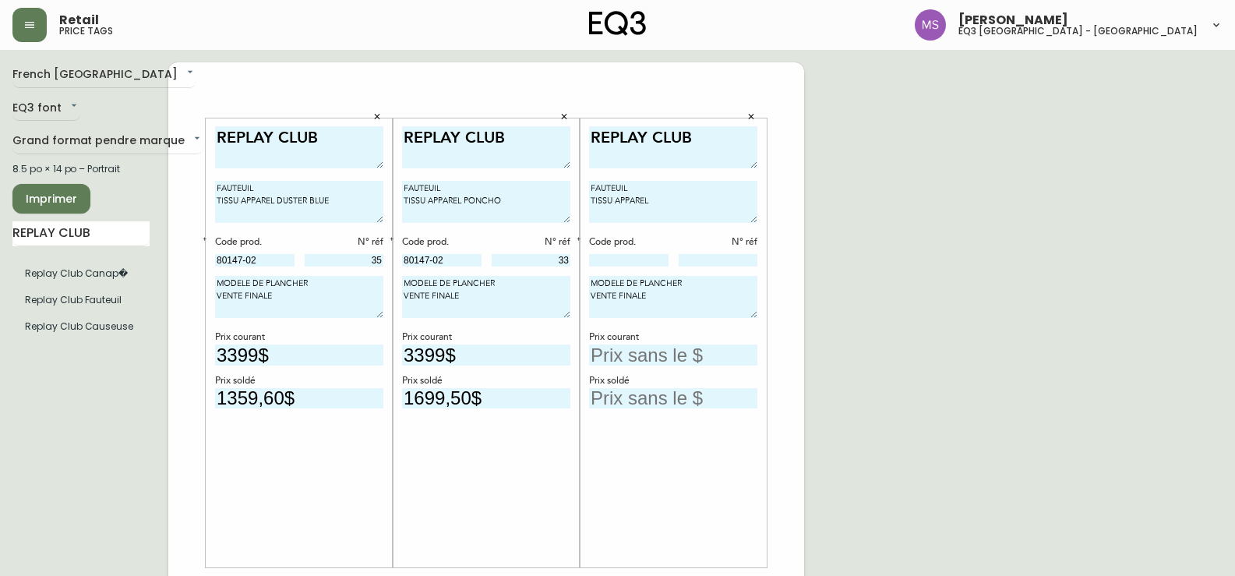
type textarea "REPLAY CLUB"
click at [721, 263] on input at bounding box center [718, 260] width 79 height 12
click at [626, 254] on input at bounding box center [628, 260] width 79 height 12
type input "80147-02"
click at [725, 264] on input at bounding box center [718, 260] width 79 height 12
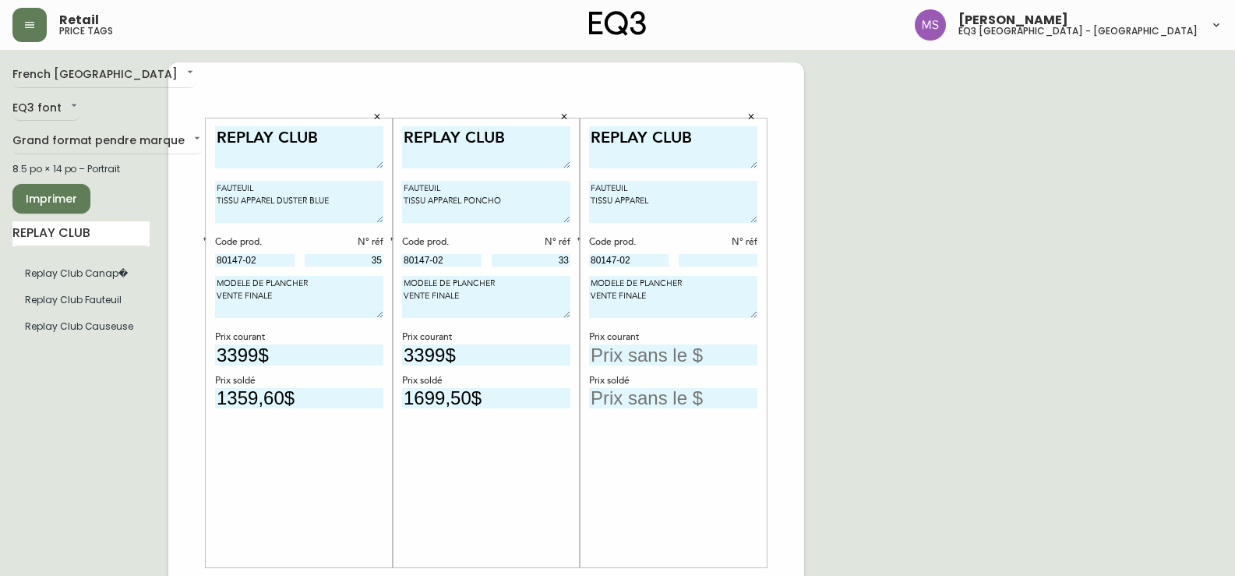
drag, startPoint x: 660, startPoint y: 198, endPoint x: 563, endPoint y: 203, distance: 97.5
click at [563, 203] on div "REPLAY CLUB FAUTEUIL TISSU APPAREL DUSTER BLUE Code prod. N° réf 80147-02 35 MO…" at bounding box center [486, 585] width 636 height 1047
click at [668, 206] on textarea "FAUTEUIL TISSU APPAREL" at bounding box center [673, 202] width 168 height 42
type textarea "FAUTEUIL TISSU UNIFORM MELANGE JUNE"
click at [702, 265] on input at bounding box center [718, 260] width 79 height 12
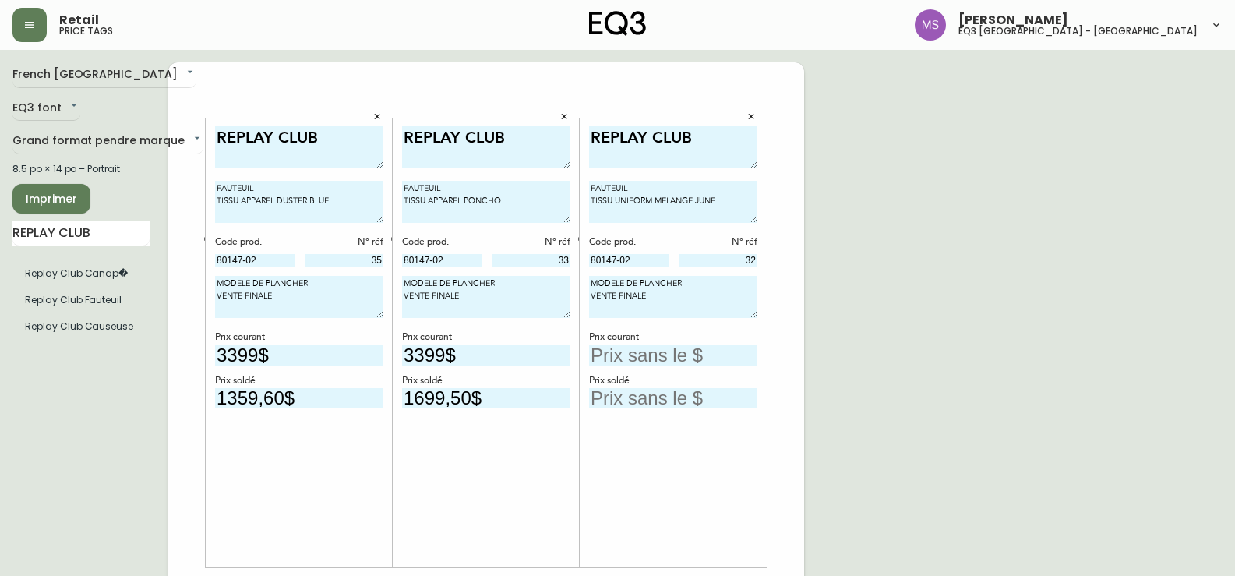
type input "32"
click at [626, 351] on input "text" at bounding box center [673, 354] width 168 height 21
type input "3399$"
click at [650, 394] on input "text" at bounding box center [673, 398] width 168 height 21
type input "1699,50$"
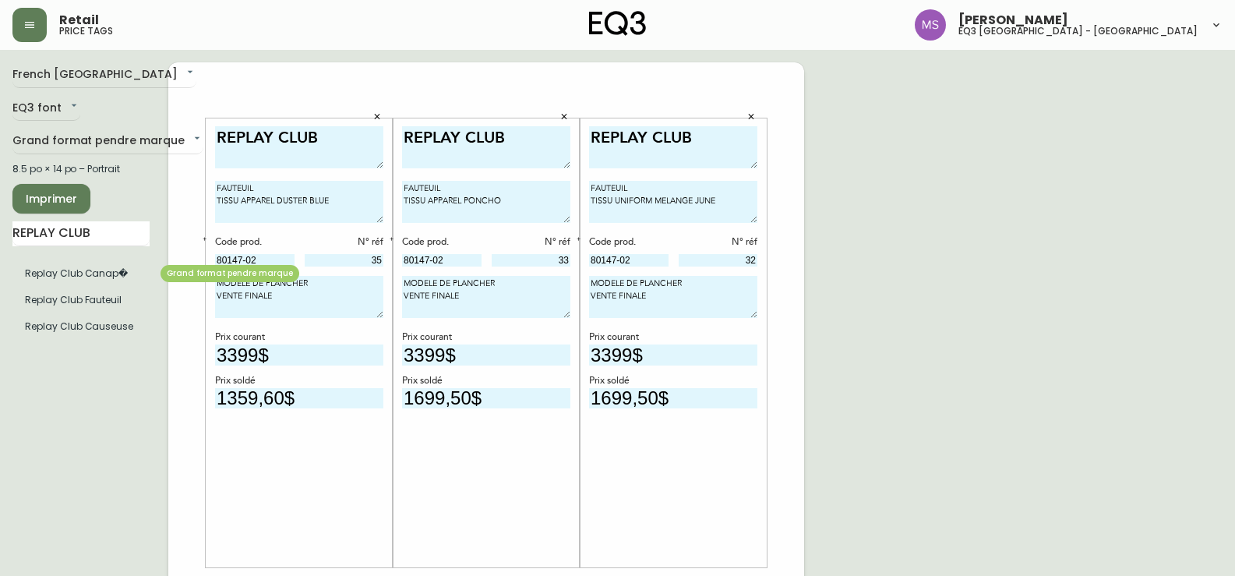
drag, startPoint x: 296, startPoint y: 296, endPoint x: 134, endPoint y: 273, distance: 163.7
click at [134, 273] on div "French Canada fr_CA EQ3 font EQ3 Grand format pendre marque large 8.5 po × 14 p…" at bounding box center [617, 585] width 1210 height 1047
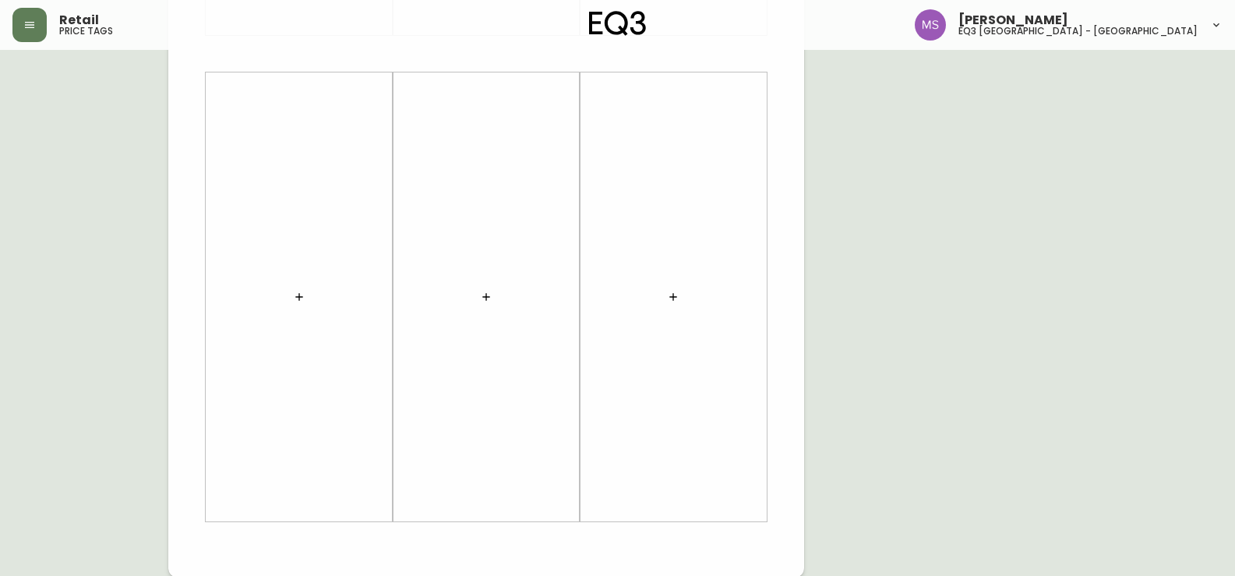
scroll to position [534, 0]
click at [302, 292] on icon "button" at bounding box center [299, 295] width 12 height 12
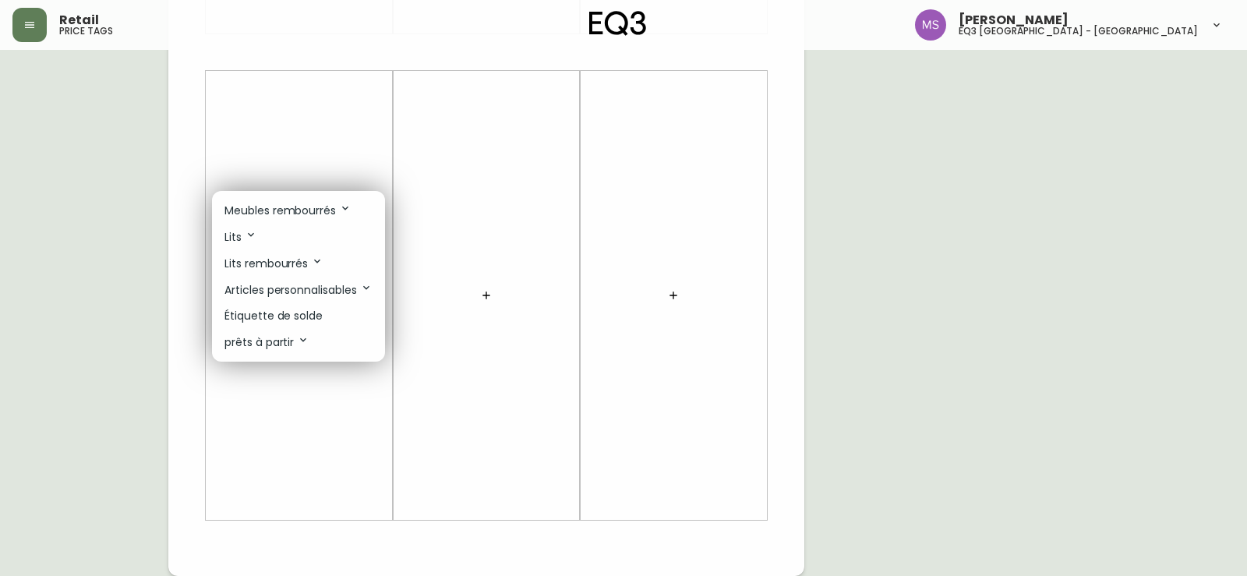
click at [273, 318] on p "Étiquette de solde" at bounding box center [273, 316] width 98 height 16
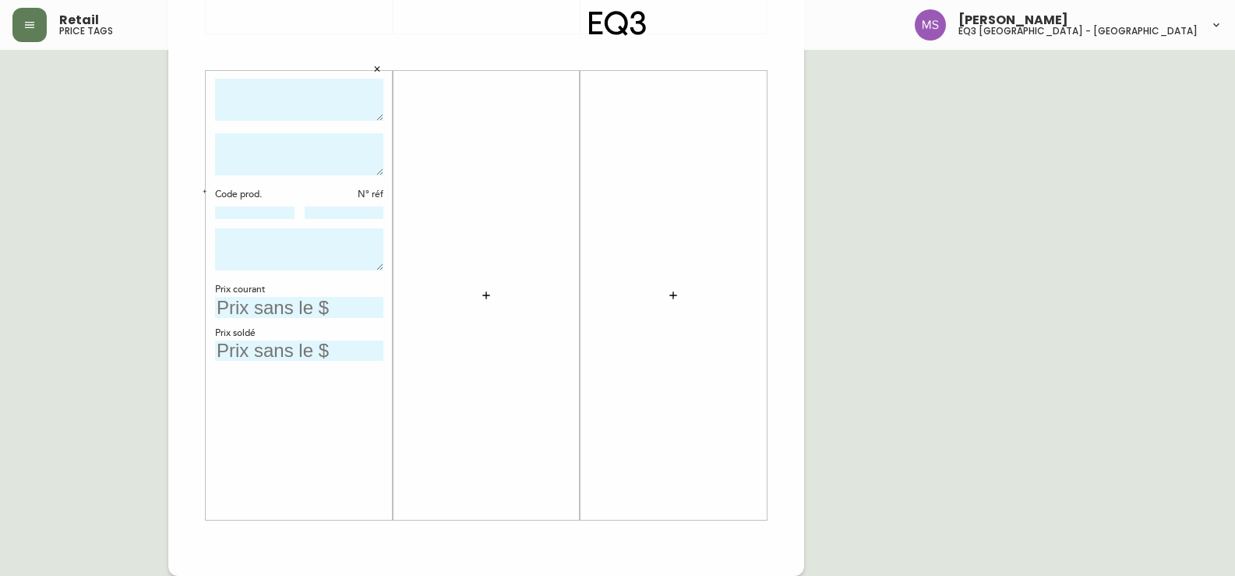
click at [252, 250] on textarea at bounding box center [299, 249] width 168 height 42
paste textarea "MODELE DE PLANCHER VENTE FINALE"
type textarea "MODELE DE PLANCHER VENTE FINALE"
click at [252, 298] on input "text" at bounding box center [299, 307] width 168 height 21
type input "3399$"
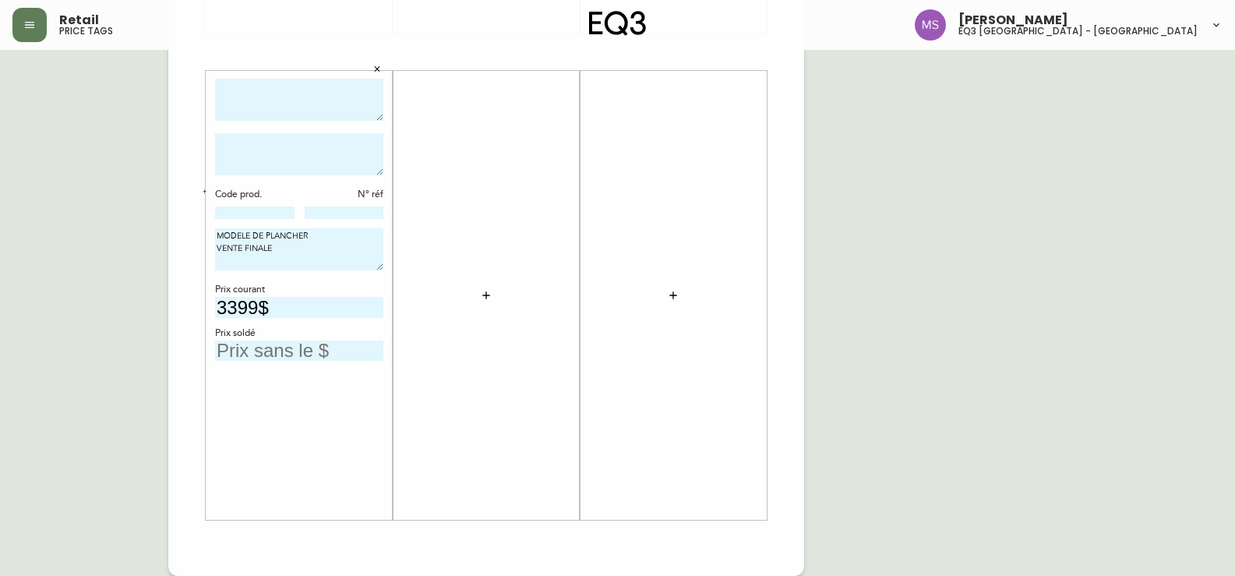
click at [245, 350] on input "text" at bounding box center [299, 350] width 168 height 21
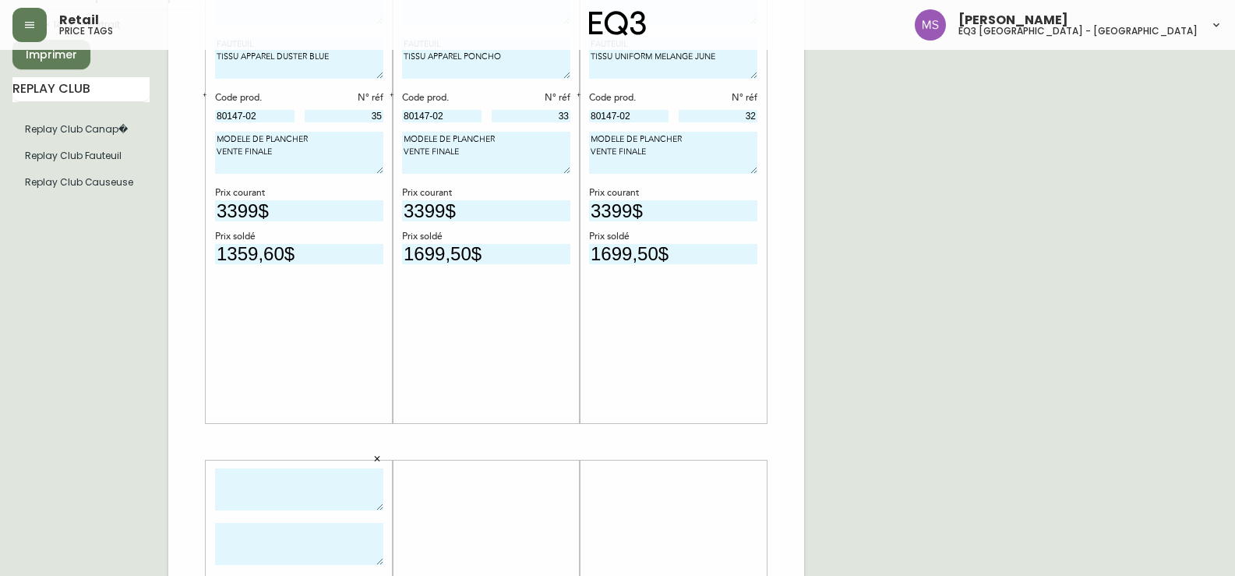
scroll to position [66, 0]
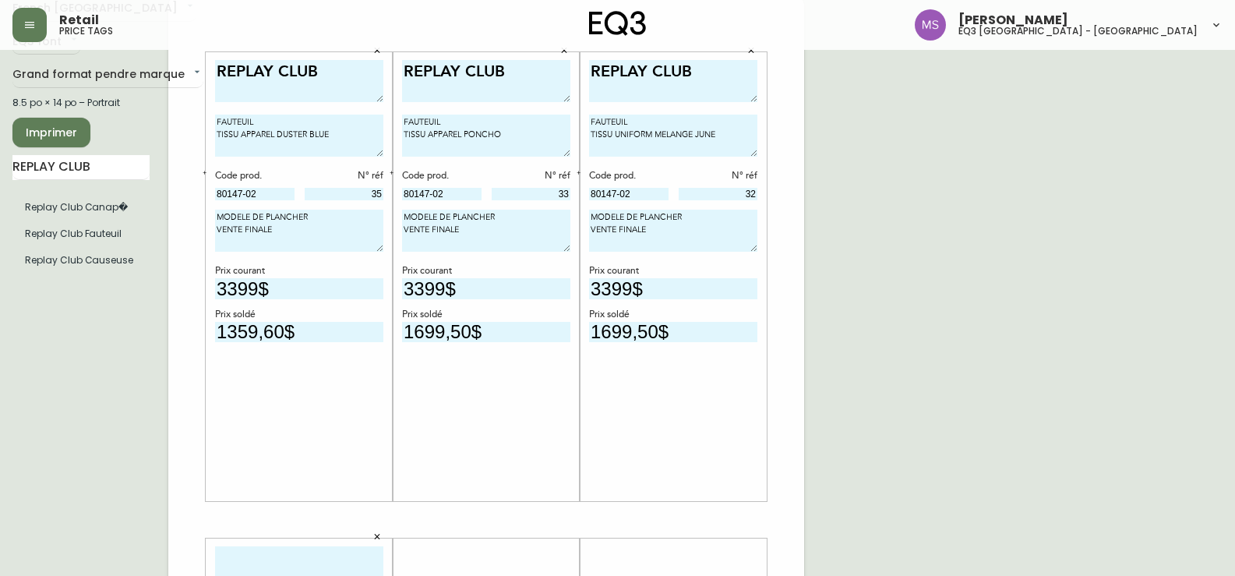
type input "1699,50$"
drag, startPoint x: 451, startPoint y: 192, endPoint x: 330, endPoint y: 202, distance: 121.9
click at [330, 202] on div "REPLAY CLUB FAUTEUIL TISSU APPAREL DUSTER BLUE Code prod. N° réf 80147-02 35 MO…" at bounding box center [486, 519] width 636 height 1047
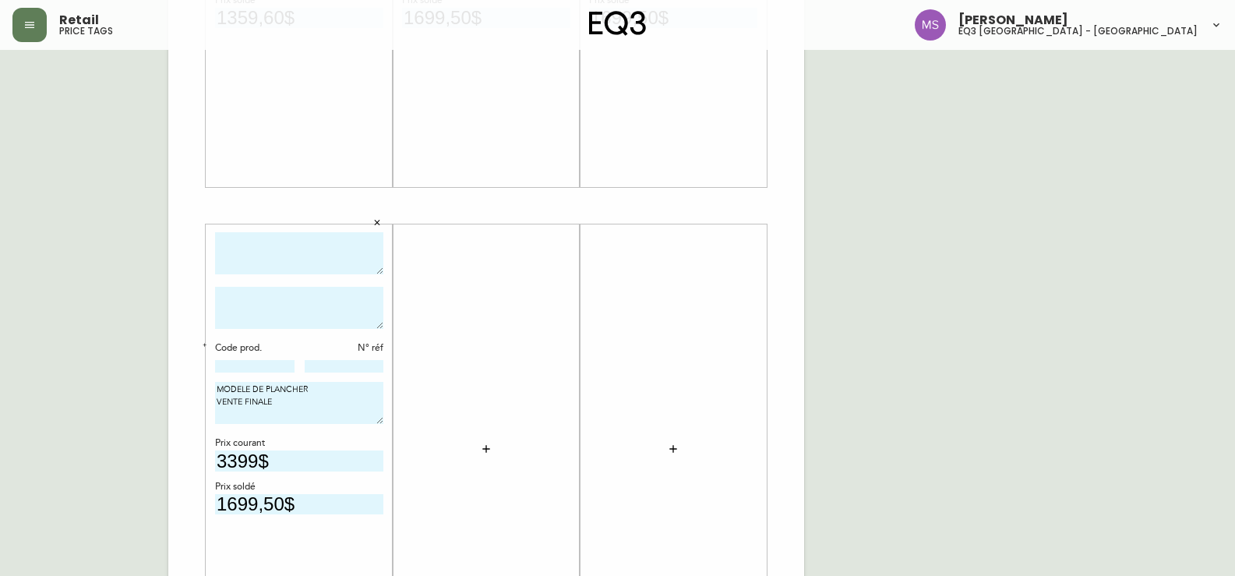
scroll to position [456, 0]
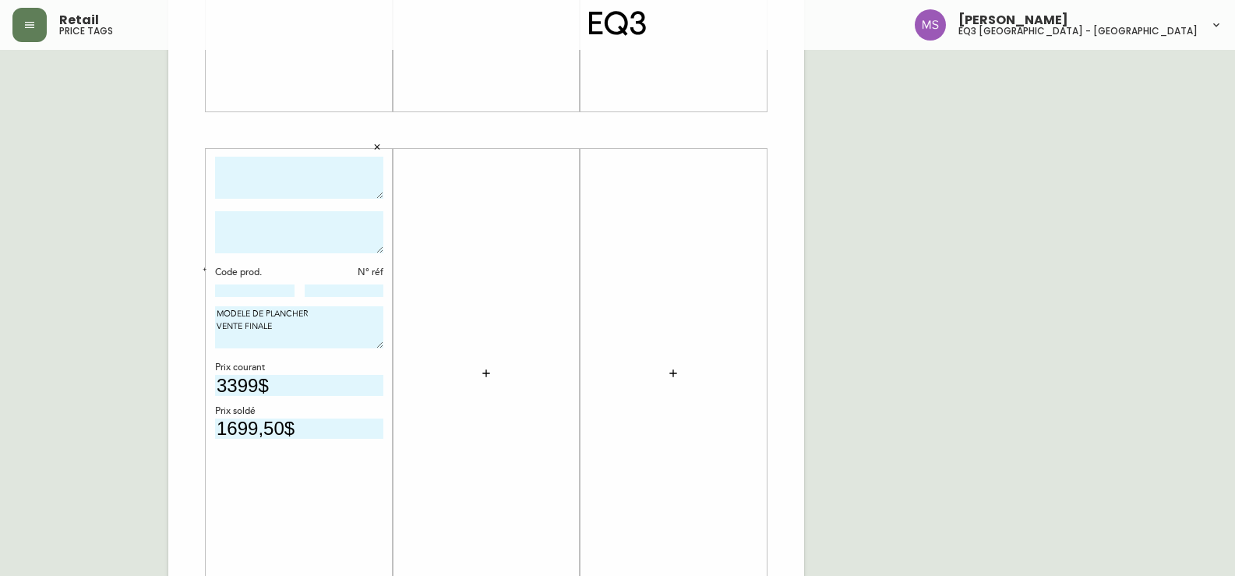
click at [235, 281] on div "Code prod. N° réf" at bounding box center [299, 282] width 168 height 33
click at [233, 294] on input at bounding box center [254, 290] width 79 height 12
paste input "80147-02"
type input "80147-02"
click at [485, 371] on icon "button" at bounding box center [486, 373] width 12 height 12
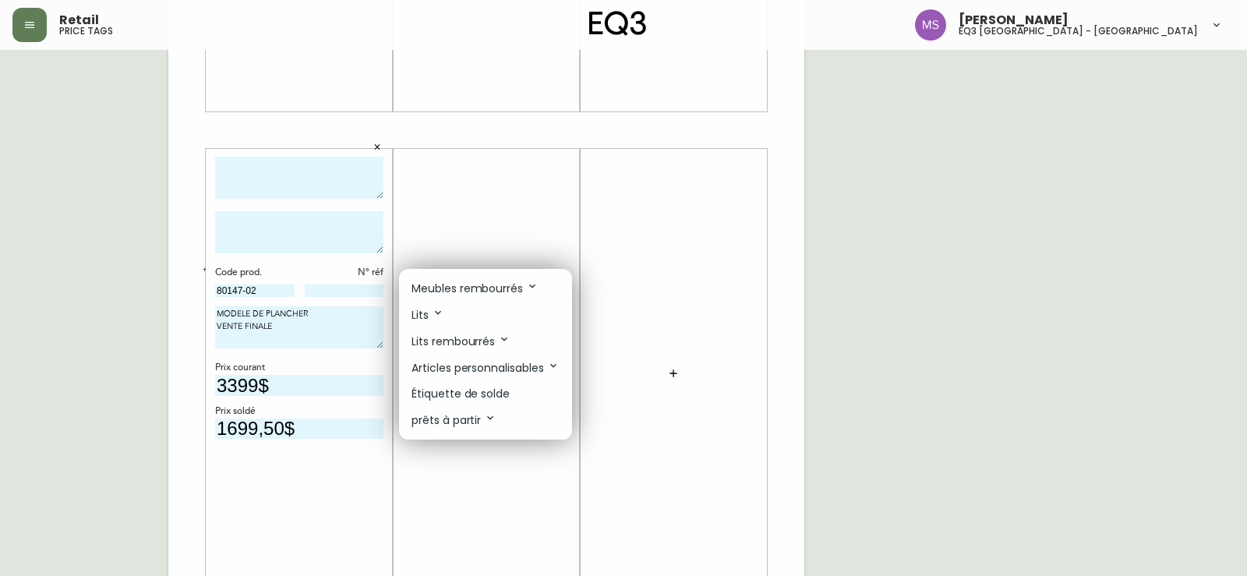
click at [447, 394] on p "Étiquette de solde" at bounding box center [460, 394] width 98 height 16
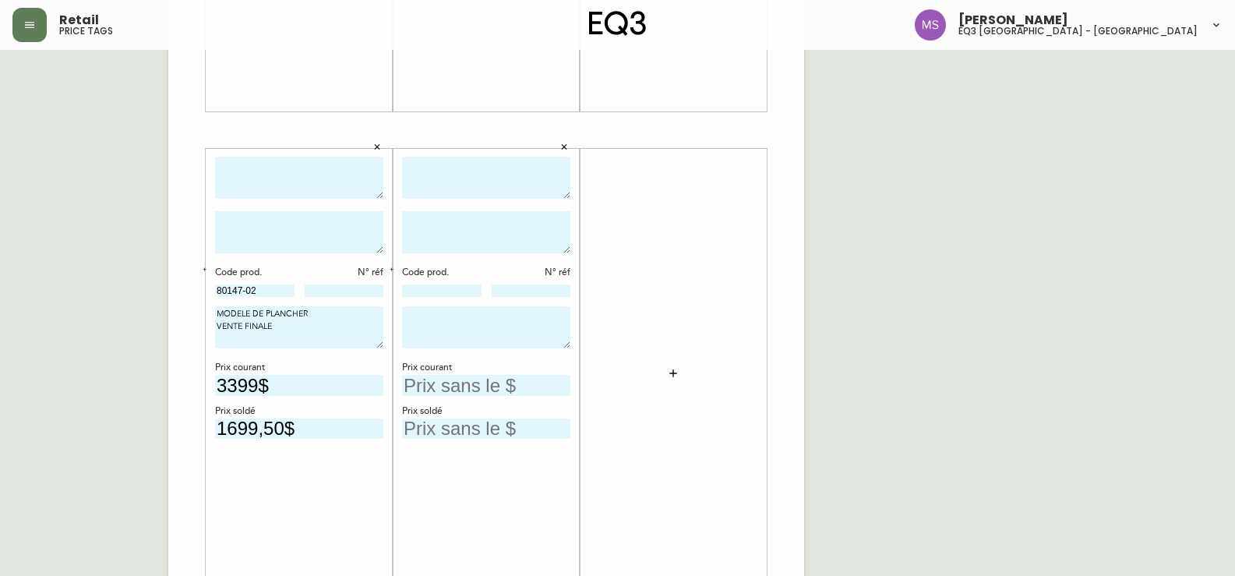
click at [448, 324] on textarea at bounding box center [486, 327] width 168 height 42
click at [436, 287] on input at bounding box center [441, 290] width 79 height 12
paste input "80147-02"
type input "80147-02"
drag, startPoint x: 305, startPoint y: 327, endPoint x: 139, endPoint y: 310, distance: 166.8
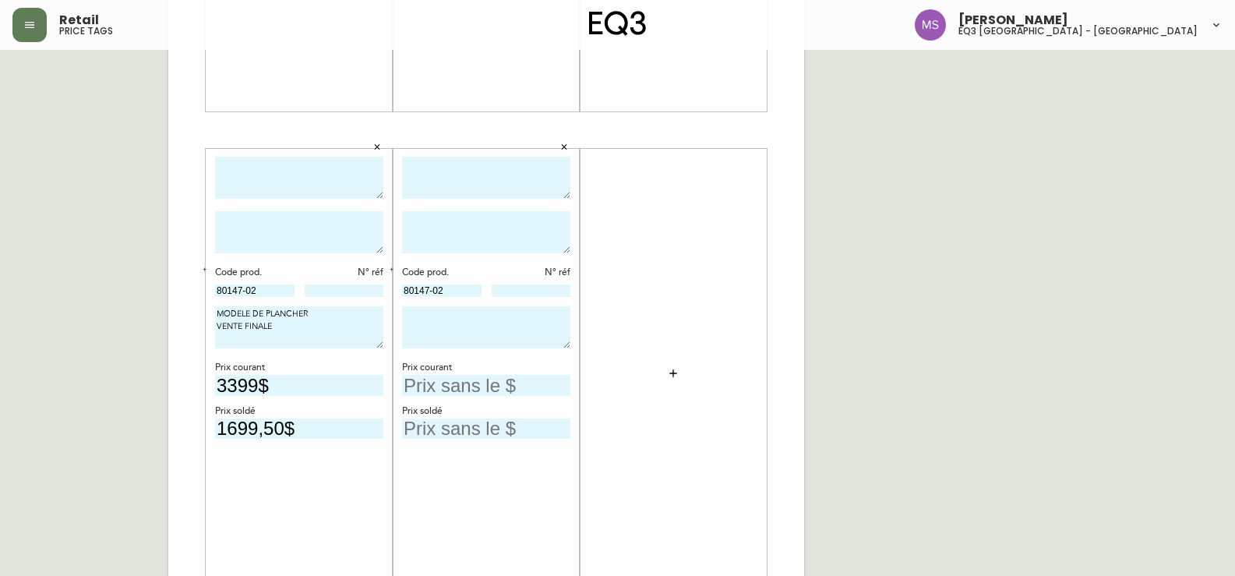
click at [139, 310] on div "French Canada fr_CA EQ3 font EQ3 Grand format pendre marque large 8.5 po × 14 p…" at bounding box center [617, 130] width 1210 height 1047
click at [499, 319] on textarea at bounding box center [486, 327] width 168 height 42
paste textarea "MODELE DE PLANCHER VENTE FINALE"
type textarea "MODELE DE PLANCHER VENTE FINALE"
click at [671, 371] on icon "button" at bounding box center [673, 373] width 12 height 12
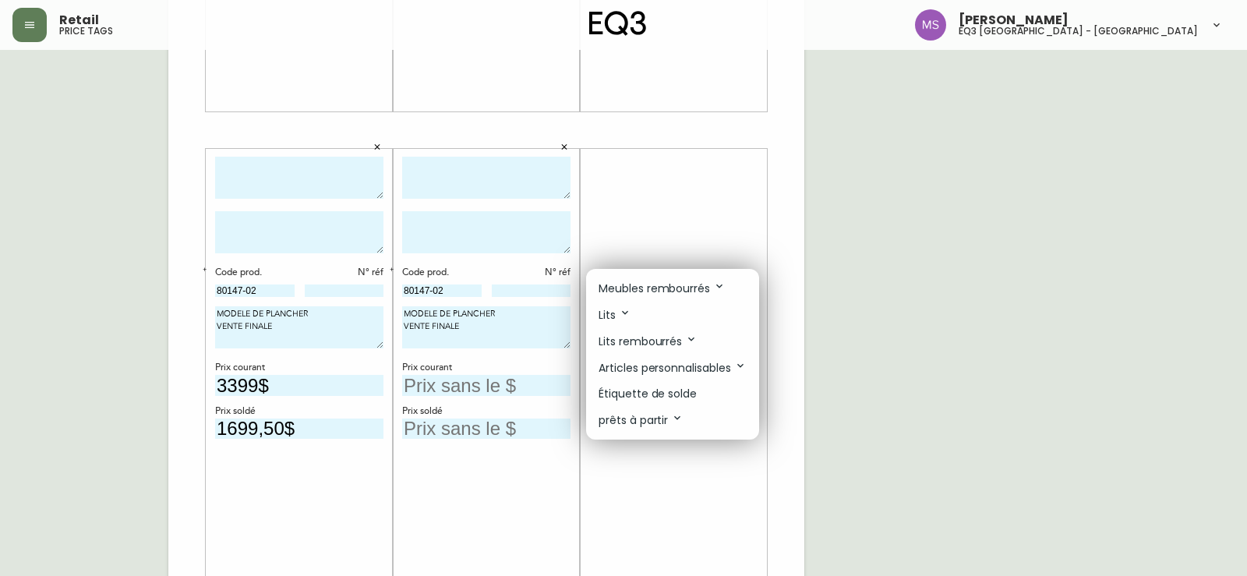
click at [654, 397] on p "Étiquette de solde" at bounding box center [647, 394] width 98 height 16
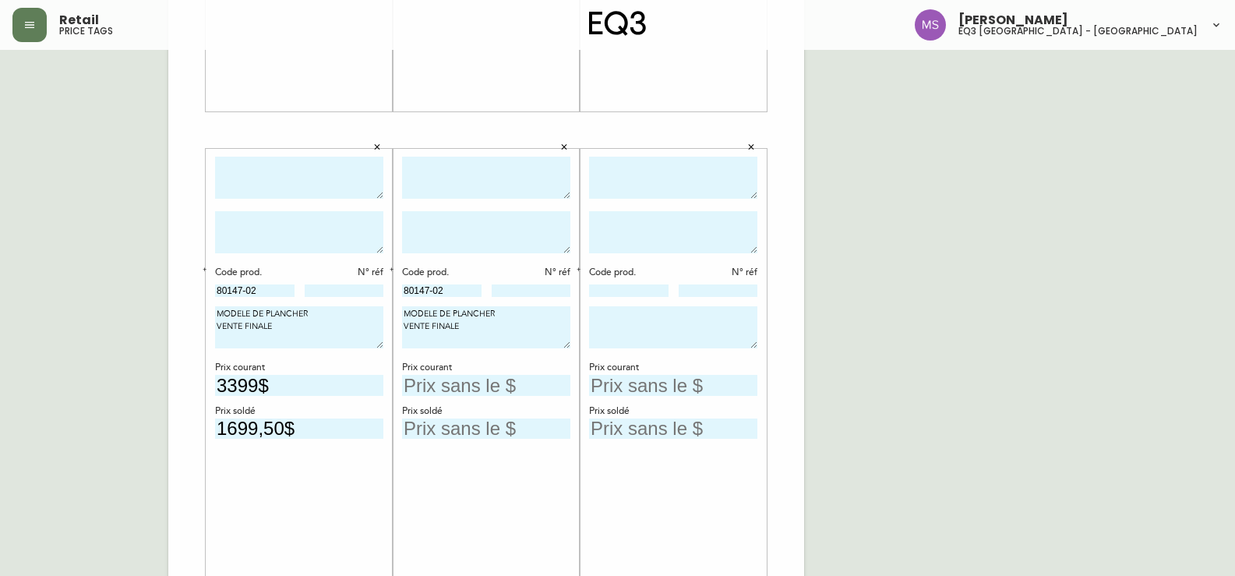
click at [623, 326] on textarea at bounding box center [673, 327] width 168 height 42
paste textarea "MODELE DE PLANCHER VENTE FINALE"
type textarea "MODELE DE PLANCHER VENTE FINALE"
drag, startPoint x: 450, startPoint y: 288, endPoint x: 342, endPoint y: 288, distance: 108.3
click at [342, 288] on body "Retail price tags [PERSON_NAME] eq3 [GEOGRAPHIC_DATA] - st [PERSON_NAME] [GEOGR…" at bounding box center [617, 98] width 1235 height 1109
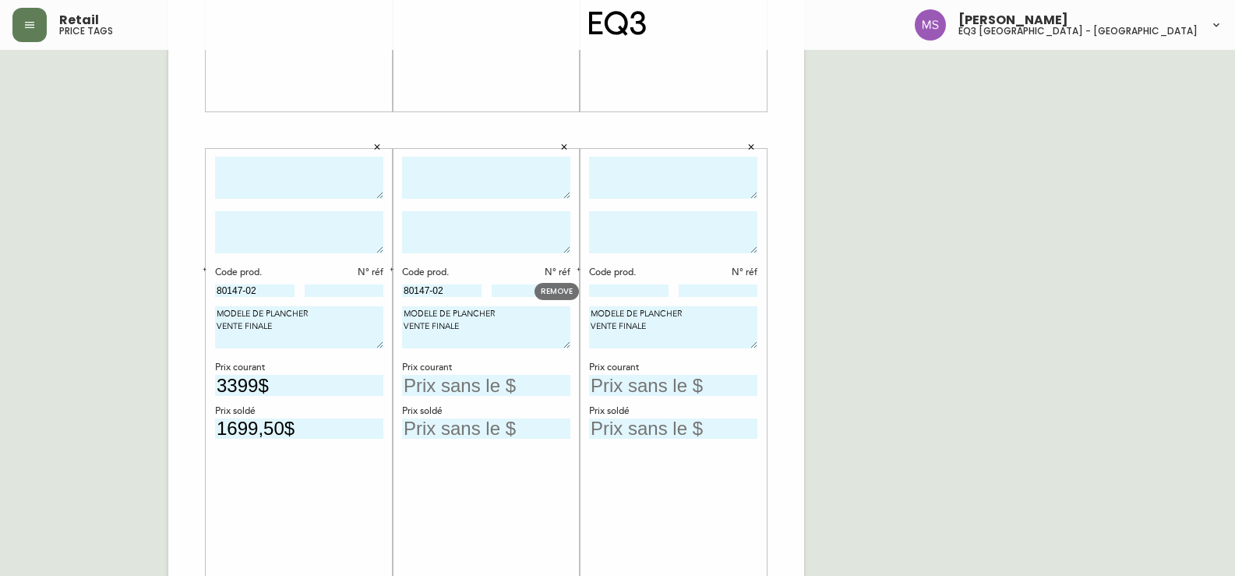
click at [624, 287] on input at bounding box center [628, 290] width 79 height 12
paste input "80147-02"
type input "80147-02"
click at [445, 375] on input "text" at bounding box center [486, 385] width 168 height 21
type input "3399$"
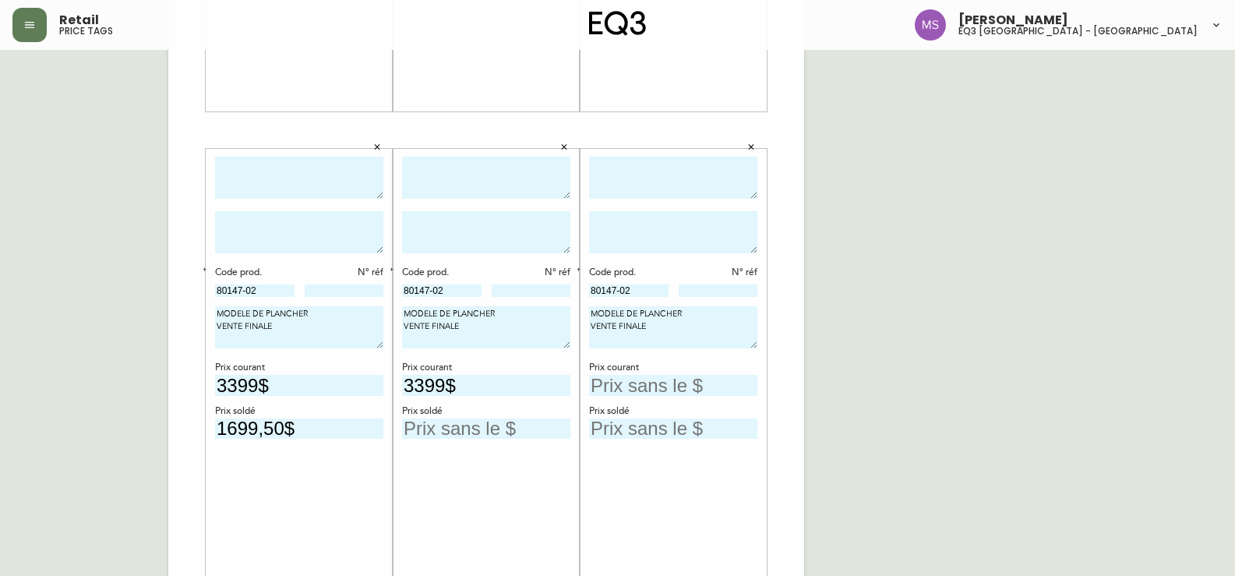
click at [423, 424] on input "text" at bounding box center [486, 428] width 168 height 21
type input "1699,50$"
click at [663, 389] on input "text" at bounding box center [673, 385] width 168 height 21
type input "3399$"
click at [672, 422] on input "text" at bounding box center [673, 428] width 168 height 21
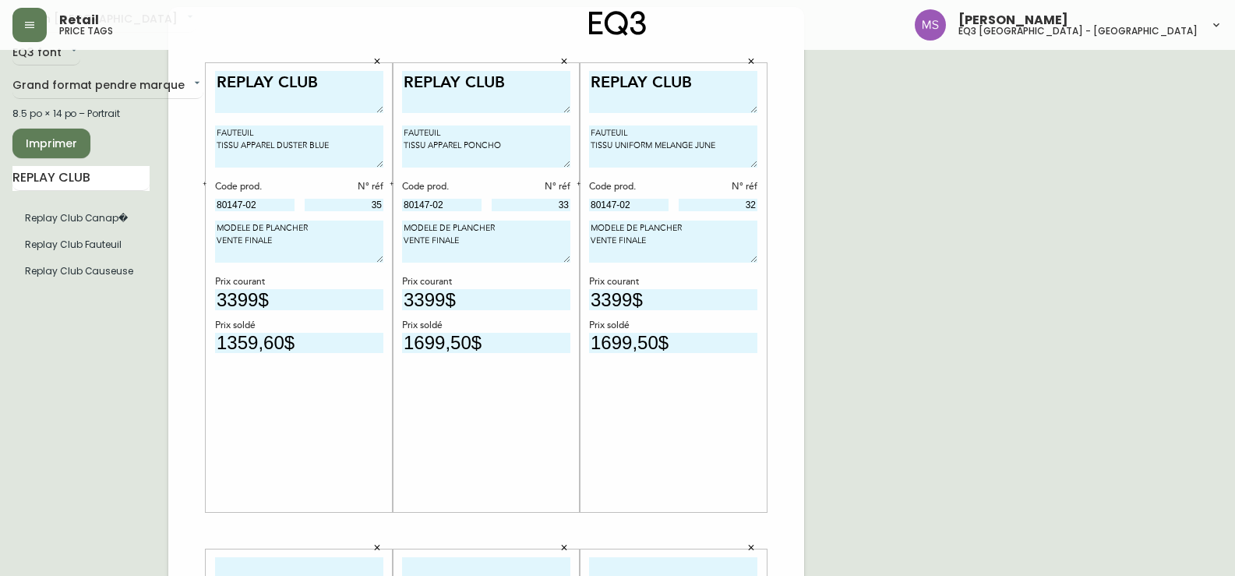
scroll to position [0, 0]
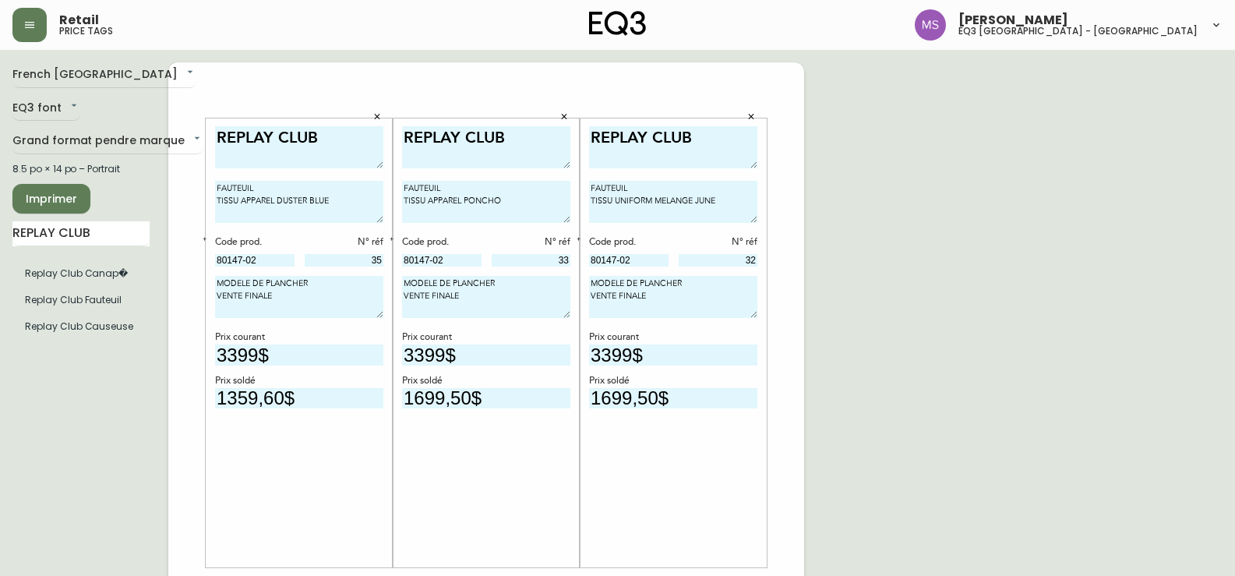
type input "1699,50$"
drag, startPoint x: 321, startPoint y: 131, endPoint x: 131, endPoint y: 135, distance: 190.1
click at [131, 135] on div "French Canada fr_CA EQ3 font EQ3 Grand format pendre marque large 8.5 po × 14 p…" at bounding box center [617, 585] width 1210 height 1047
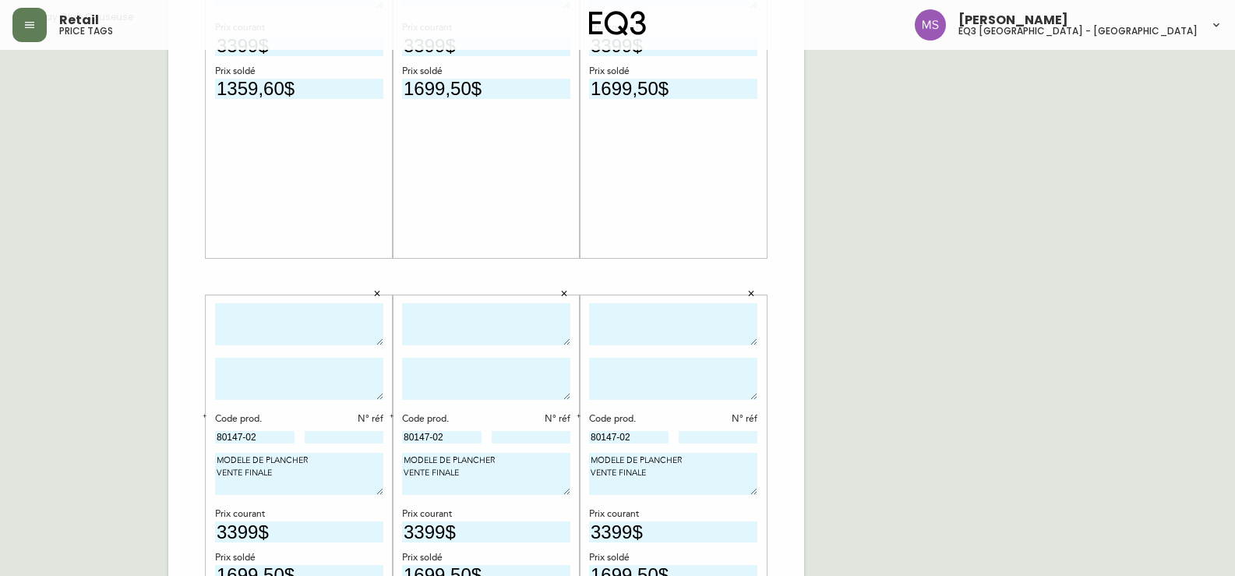
scroll to position [467, 0]
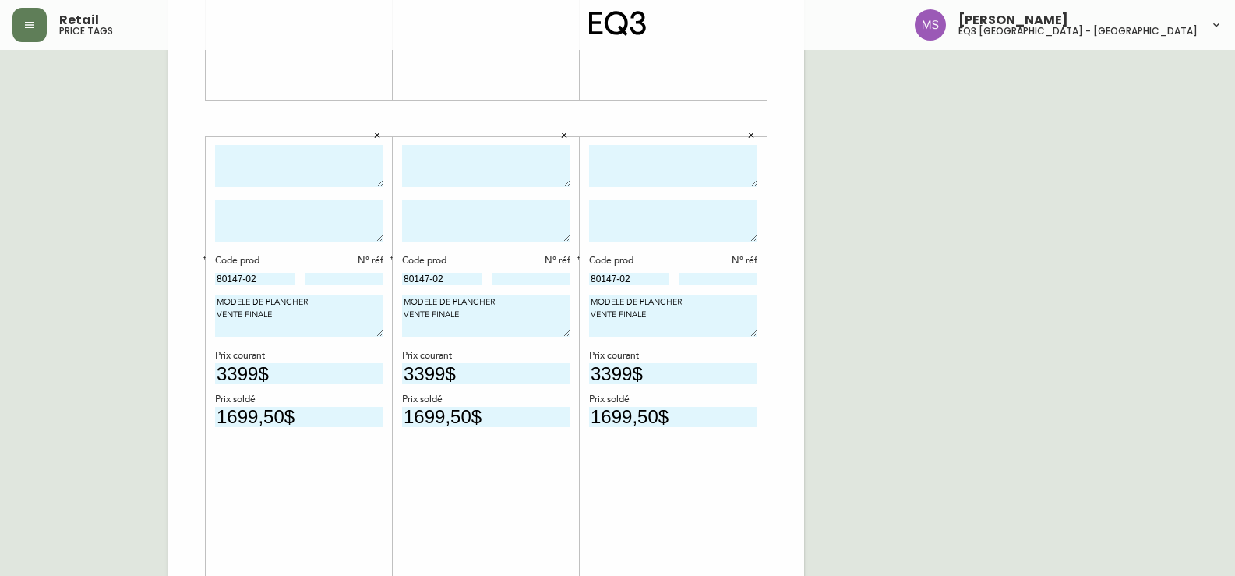
click at [262, 160] on textarea at bounding box center [299, 166] width 168 height 43
paste textarea "REPLAY CLUB"
type textarea "REPLAY CLUB"
click at [442, 160] on textarea at bounding box center [486, 166] width 168 height 43
type textarea "B"
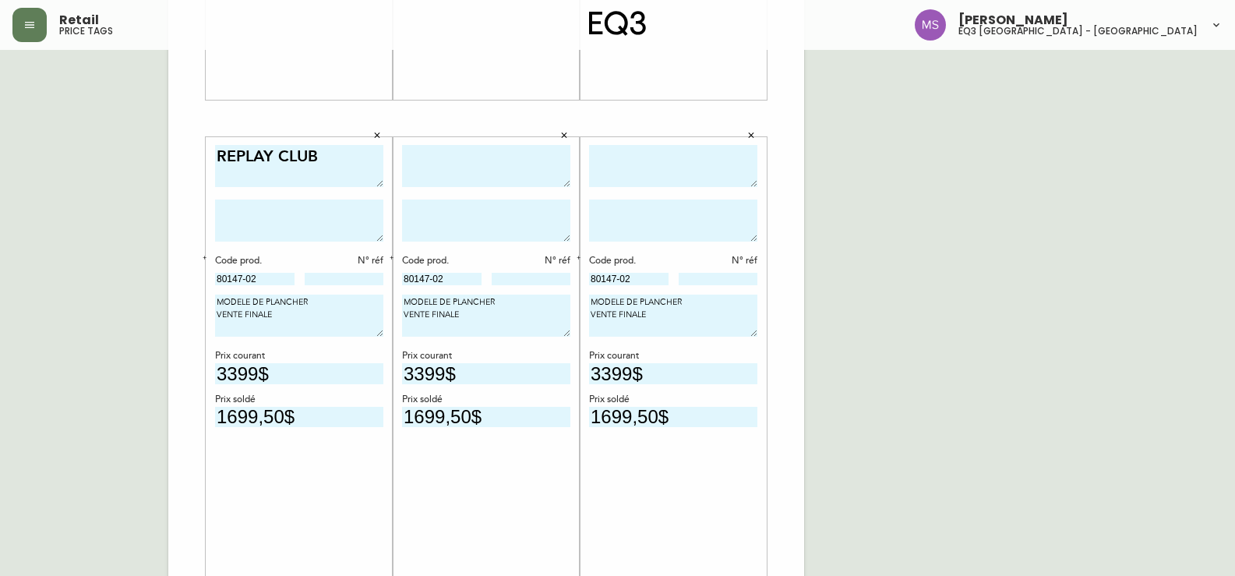
paste textarea "REPLAY CLUB"
type textarea "REPLAY CLUB"
click at [630, 159] on textarea at bounding box center [673, 166] width 168 height 43
paste textarea "REPLAY CLUB"
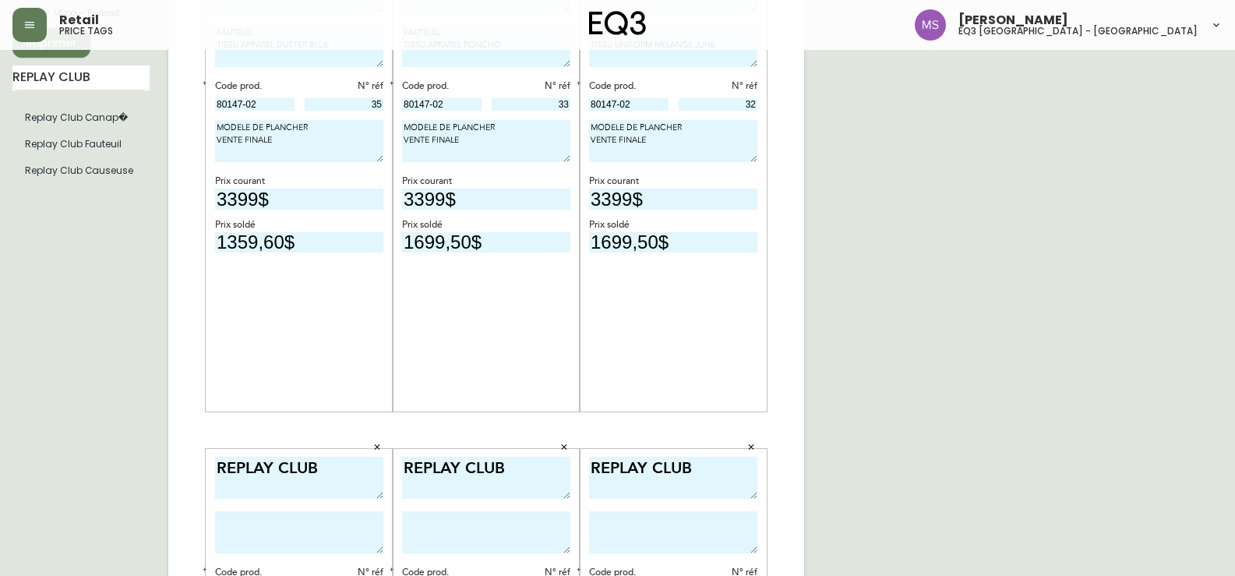
scroll to position [0, 0]
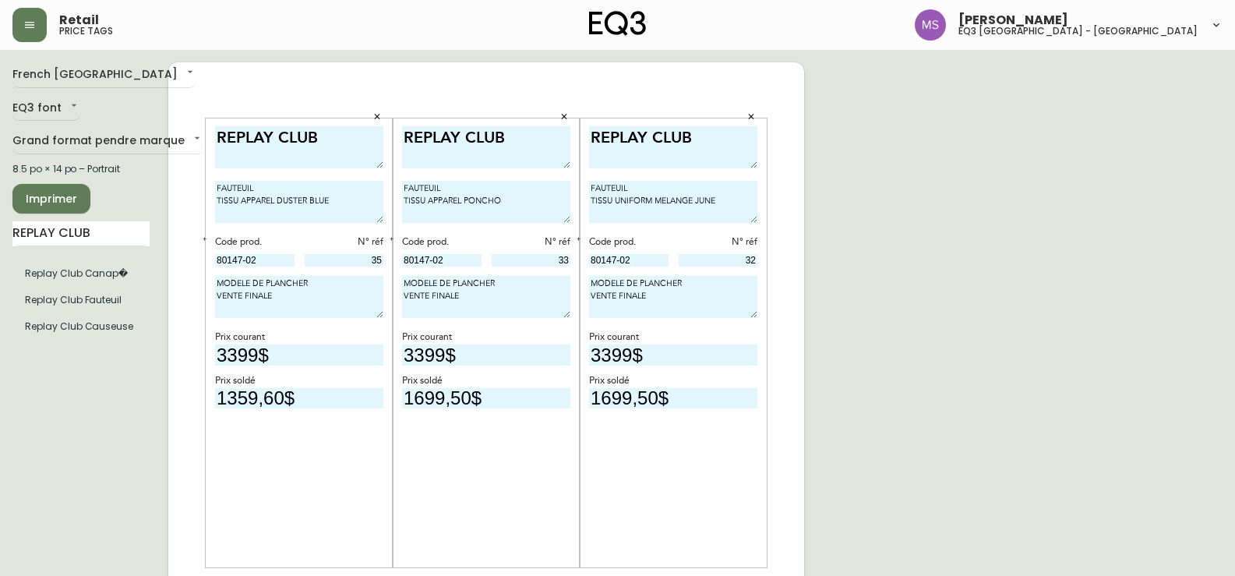
type textarea "REPLAY CLUB"
drag, startPoint x: 718, startPoint y: 203, endPoint x: 513, endPoint y: 181, distance: 206.1
click at [513, 181] on div "REPLAY CLUB FAUTEUIL TISSU APPAREL DUSTER BLUE Code prod. N° réf 80147-02 35 MO…" at bounding box center [486, 585] width 636 height 1047
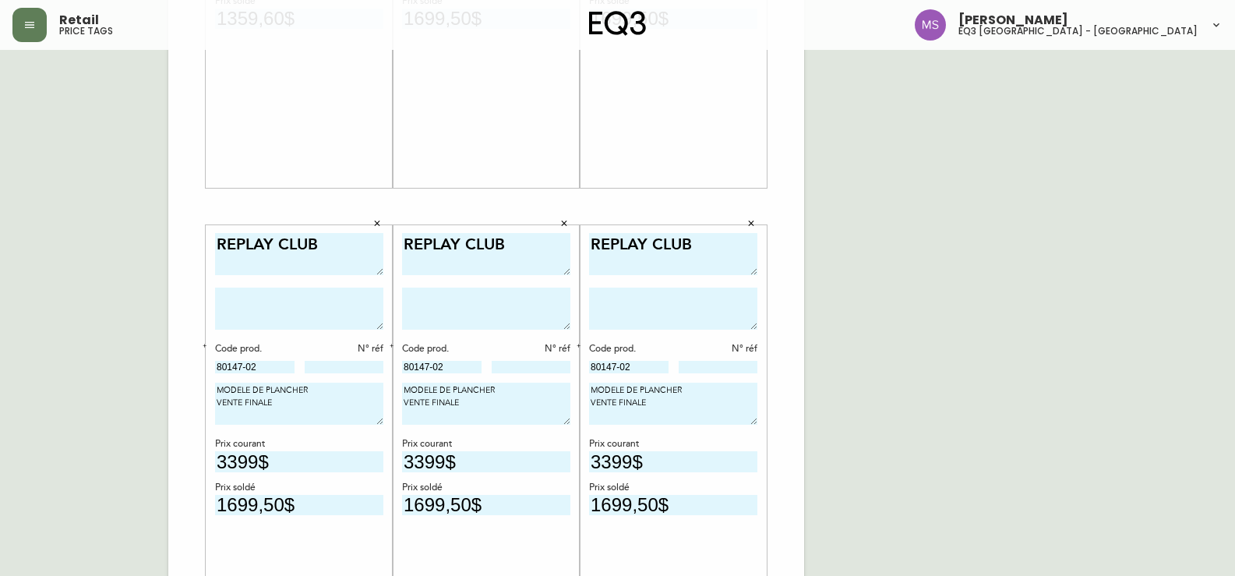
scroll to position [467, 0]
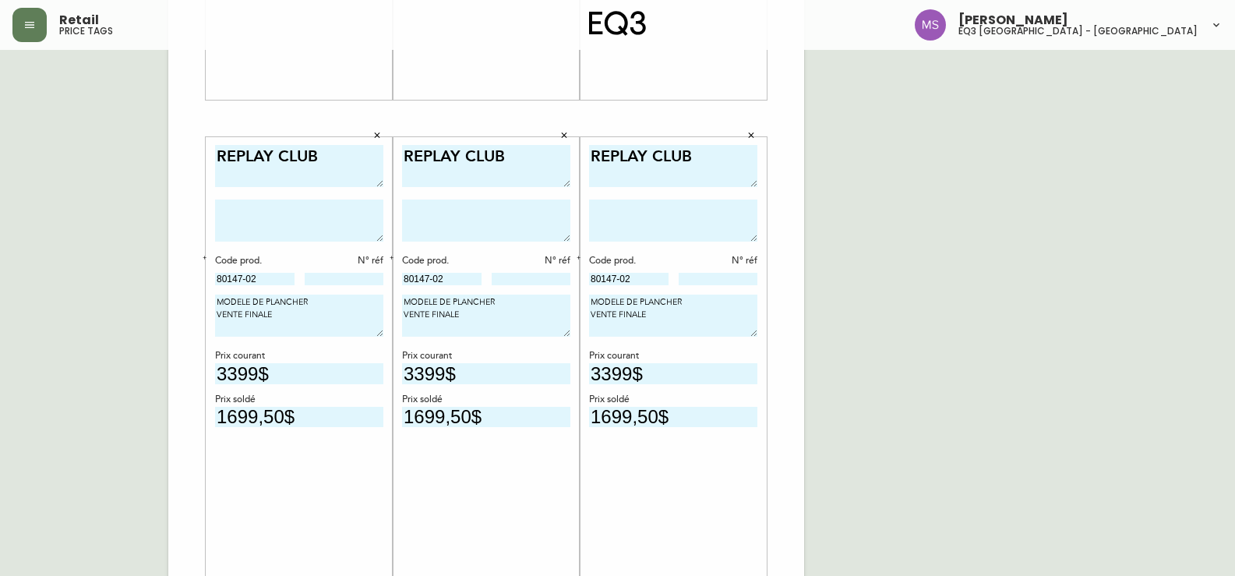
click at [245, 220] on textarea at bounding box center [299, 220] width 168 height 42
paste textarea "FAUTEUIL TISSU UNIFORM MELANGE JUNE"
drag, startPoint x: 366, startPoint y: 217, endPoint x: 324, endPoint y: 224, distance: 42.7
click at [324, 224] on textarea "FAUTEUIL TISSU UNIFORM MELANGE JUNE" at bounding box center [299, 220] width 168 height 42
type textarea "FAUTEUIL TISSU UNIFORM MELANGE OASE"
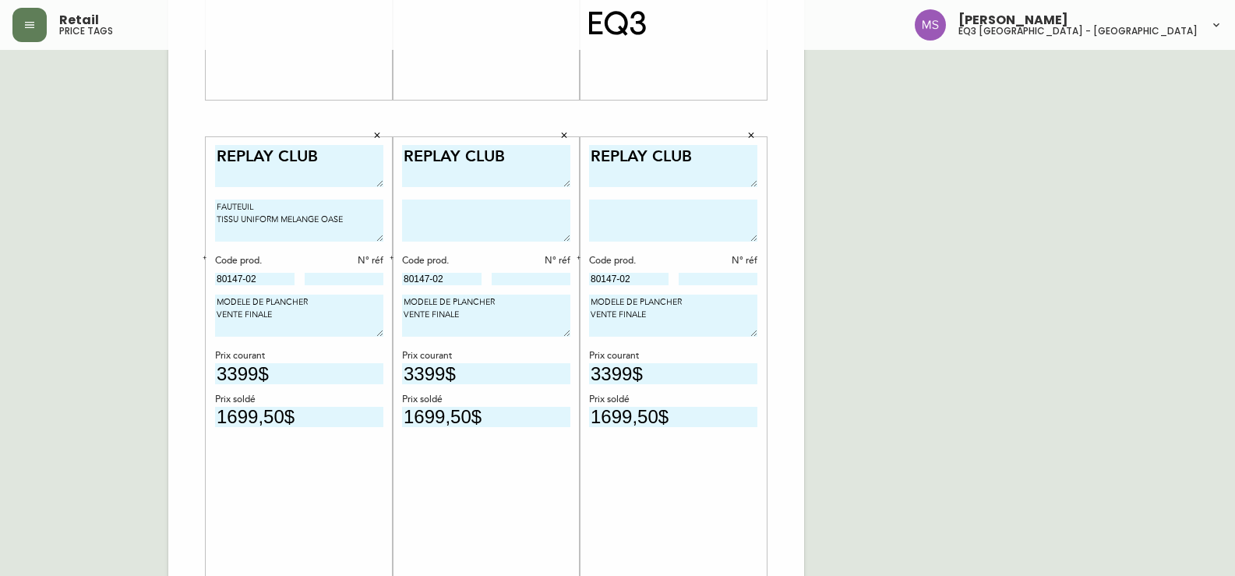
drag, startPoint x: 358, startPoint y: 220, endPoint x: 110, endPoint y: 204, distance: 248.3
click at [110, 204] on div "French Canada fr_CA EQ3 font EQ3 Grand format pendre marque large 8.5 po × 14 p…" at bounding box center [617, 118] width 1210 height 1047
click at [425, 214] on textarea at bounding box center [486, 220] width 168 height 42
paste textarea "FAUTEUIL TISSU UNIFORM MELANGE OASE"
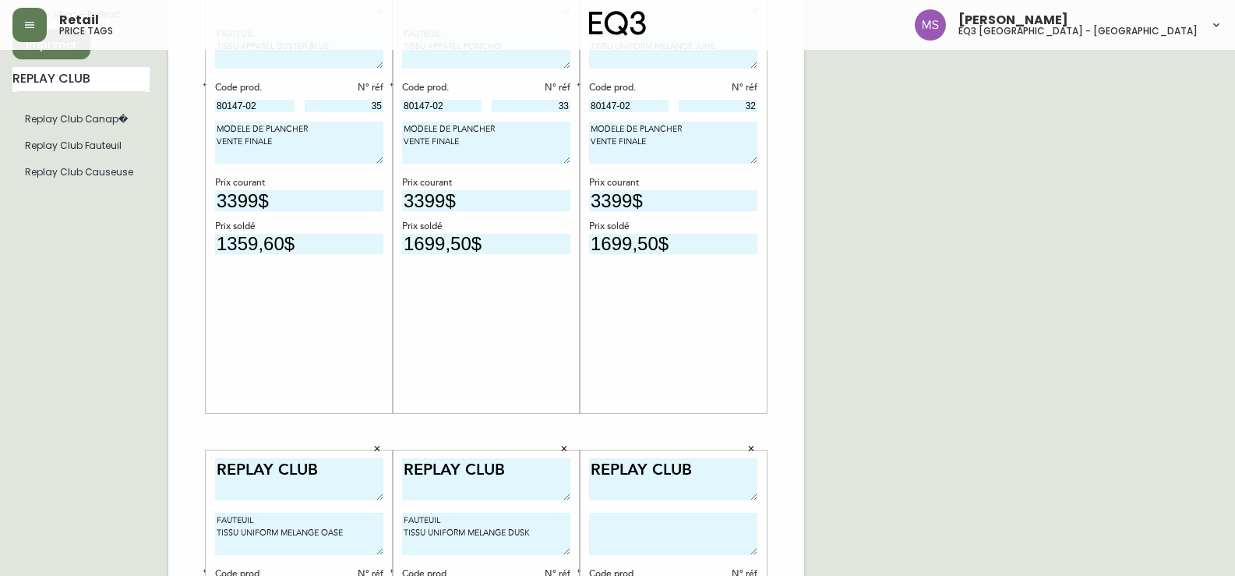
scroll to position [78, 0]
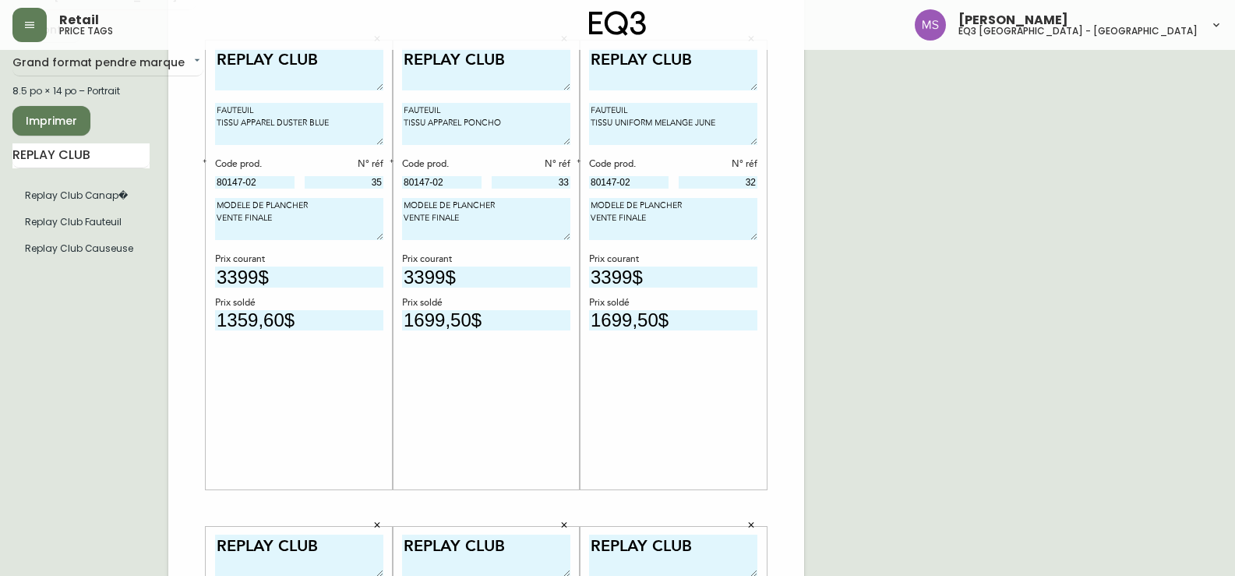
type textarea "FAUTEUIL TISSU UNIFORM MELANGE DUSK"
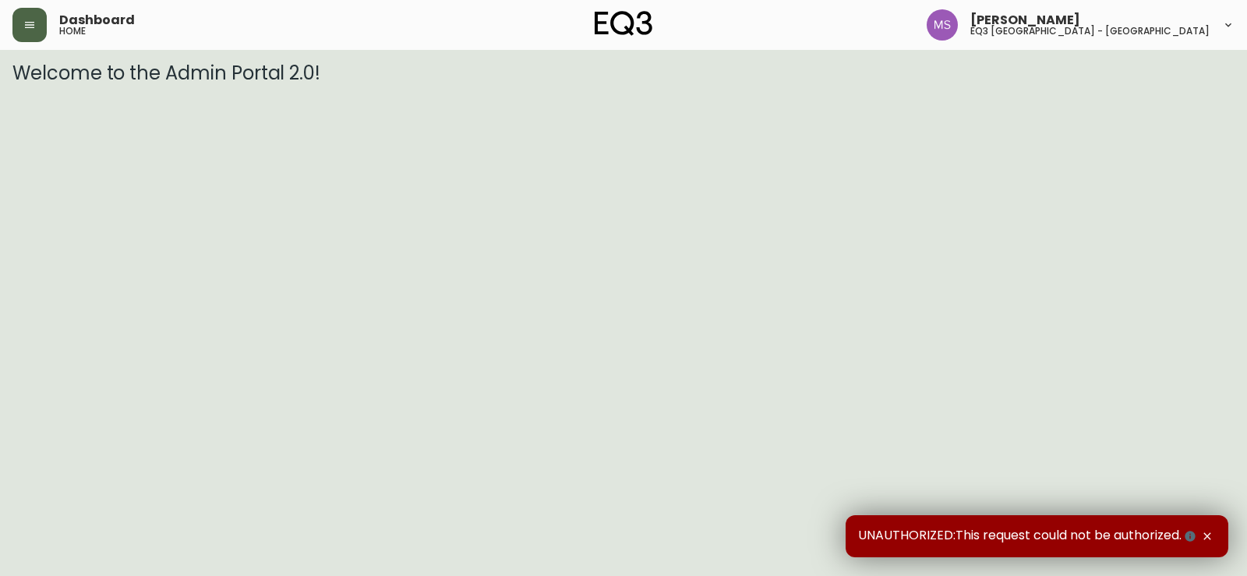
click at [27, 30] on icon "button" at bounding box center [29, 25] width 12 height 12
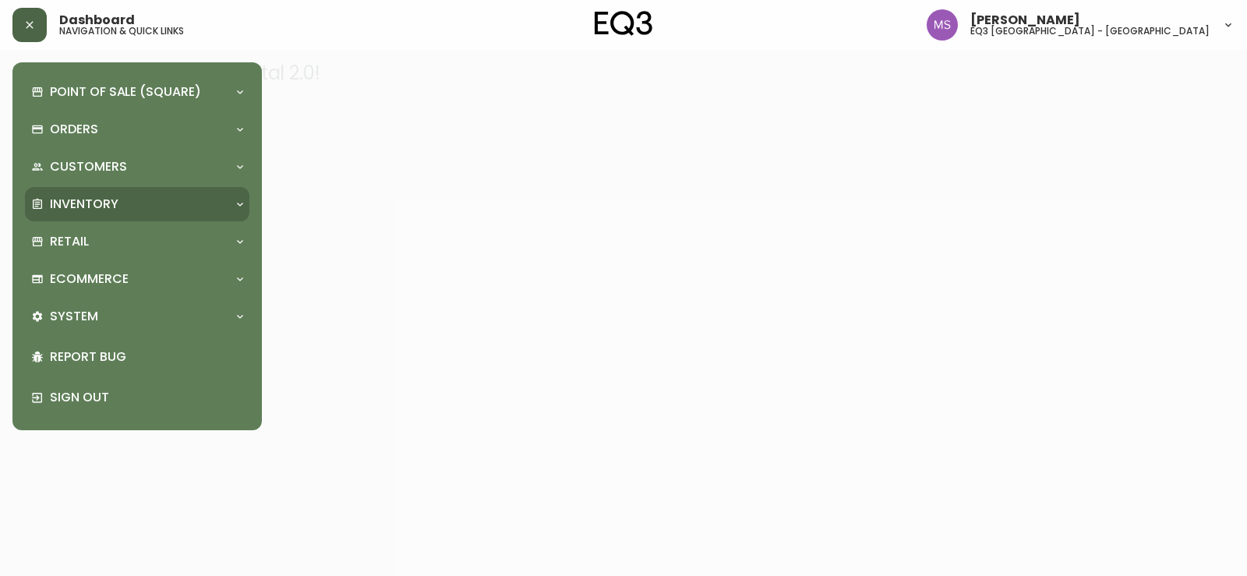
click at [78, 190] on div "Inventory" at bounding box center [137, 204] width 224 height 34
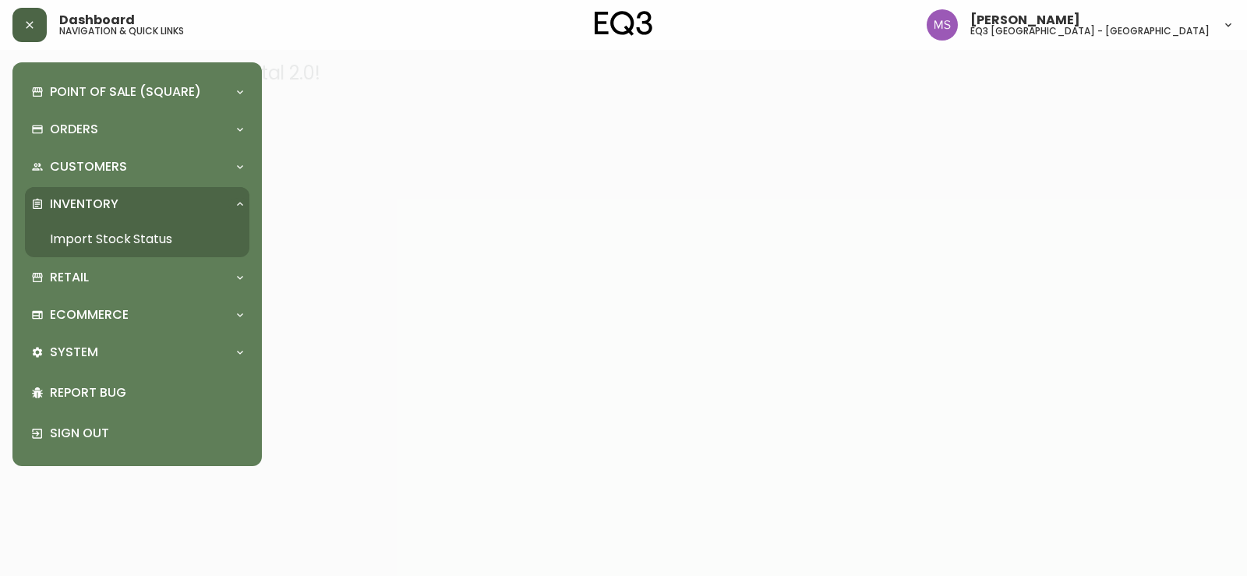
click at [136, 239] on link "Import Stock Status" at bounding box center [137, 239] width 224 height 36
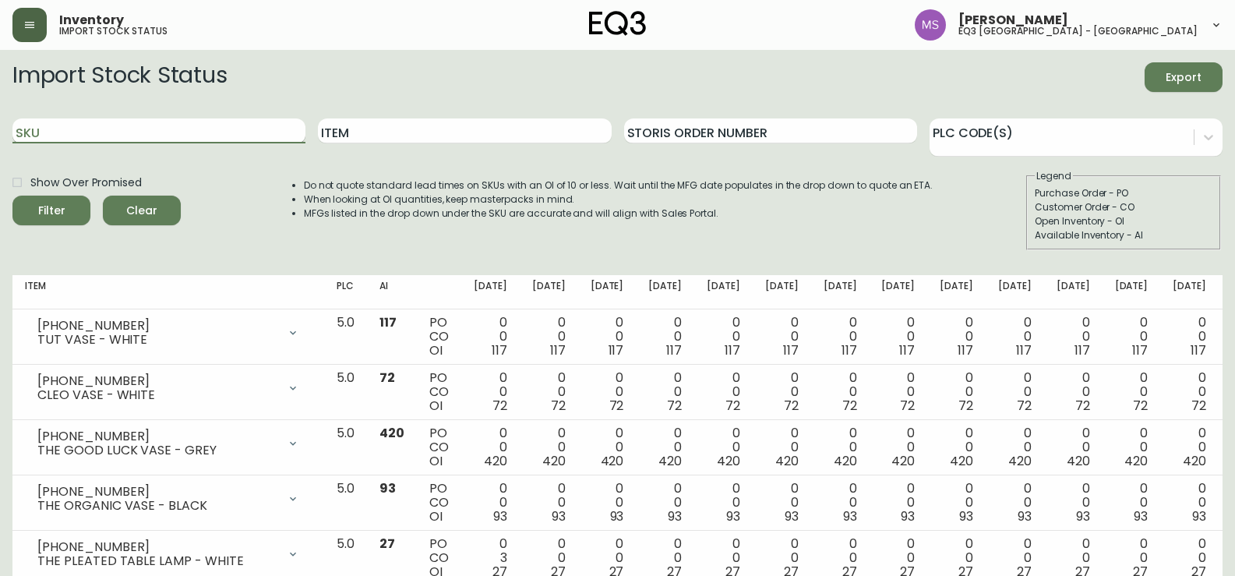
click at [94, 134] on input "SKU" at bounding box center [158, 130] width 293 height 25
paste input "3020-850-13"
type input "3020-850-13"
click at [30, 219] on span "Filter" at bounding box center [51, 210] width 53 height 19
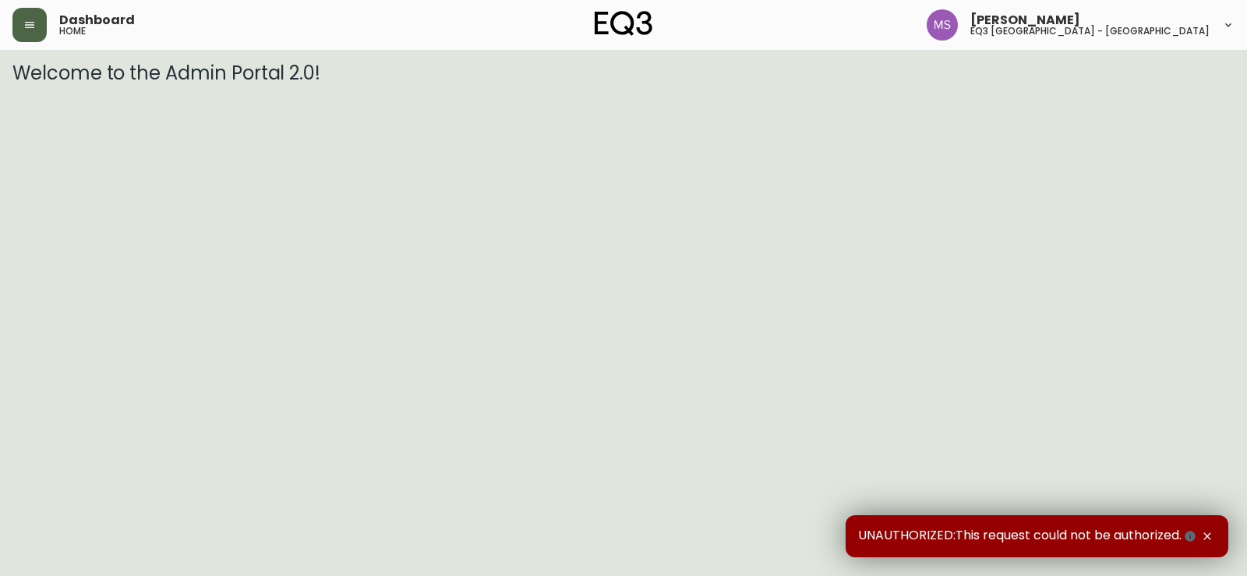
click at [25, 41] on button "button" at bounding box center [29, 25] width 34 height 34
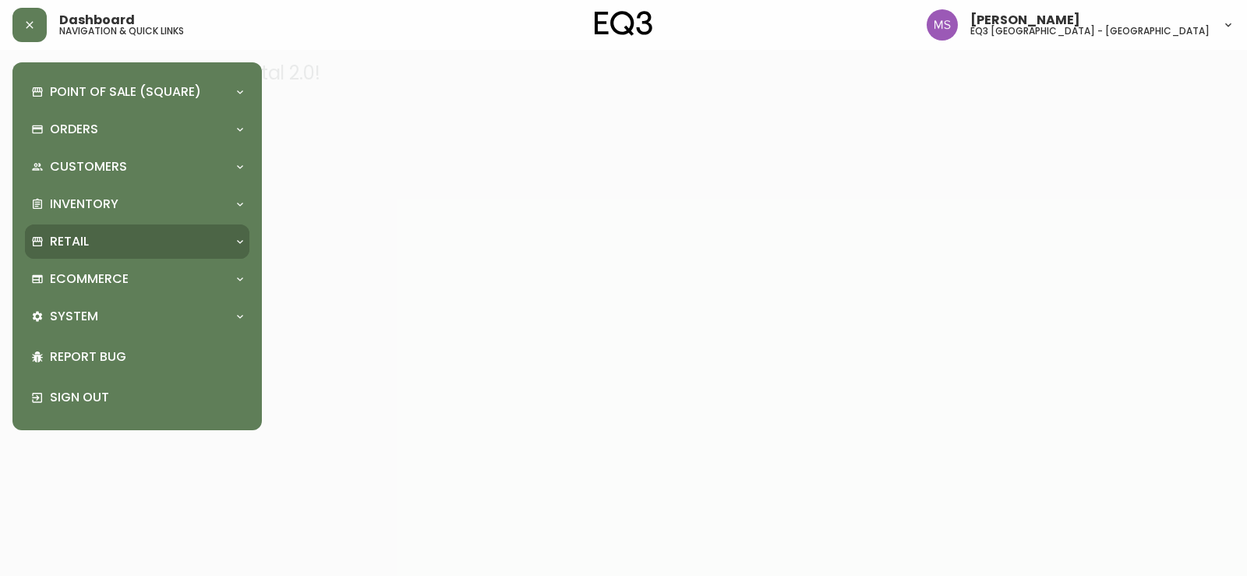
click at [78, 238] on p "Retail" at bounding box center [69, 241] width 39 height 17
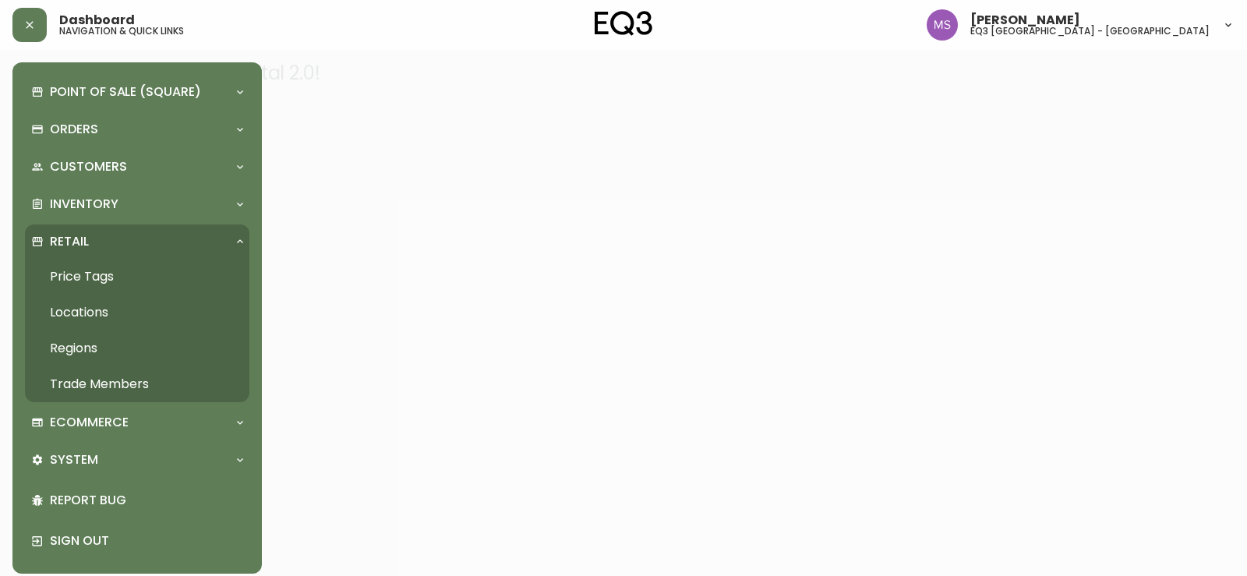
click at [78, 270] on link "Price Tags" at bounding box center [137, 277] width 224 height 36
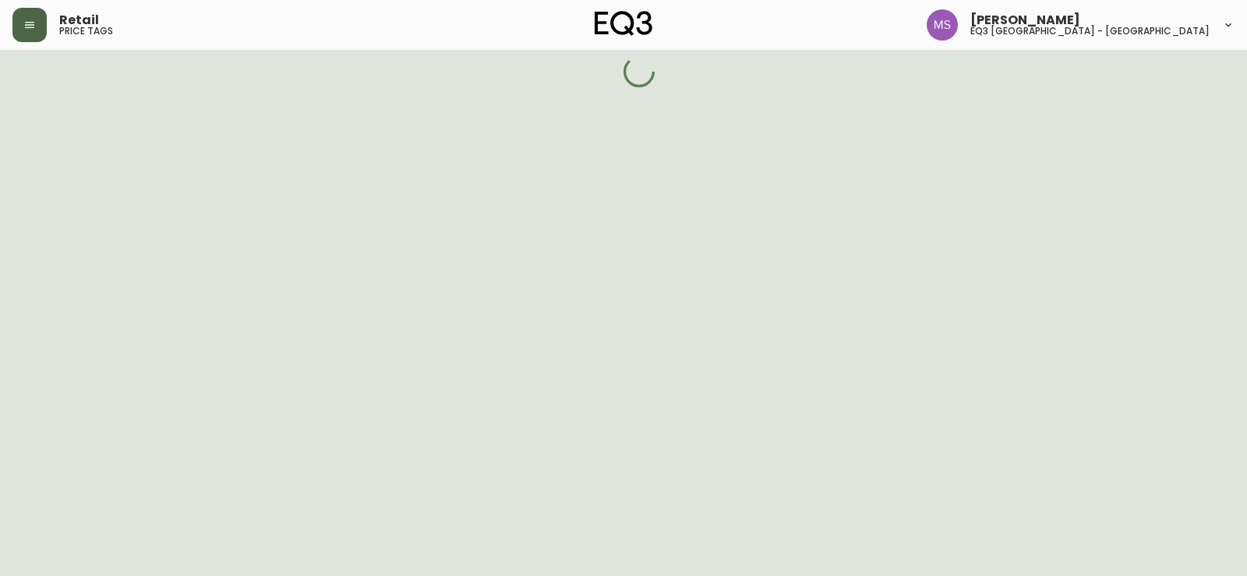
click at [26, 30] on icon "button" at bounding box center [29, 25] width 12 height 12
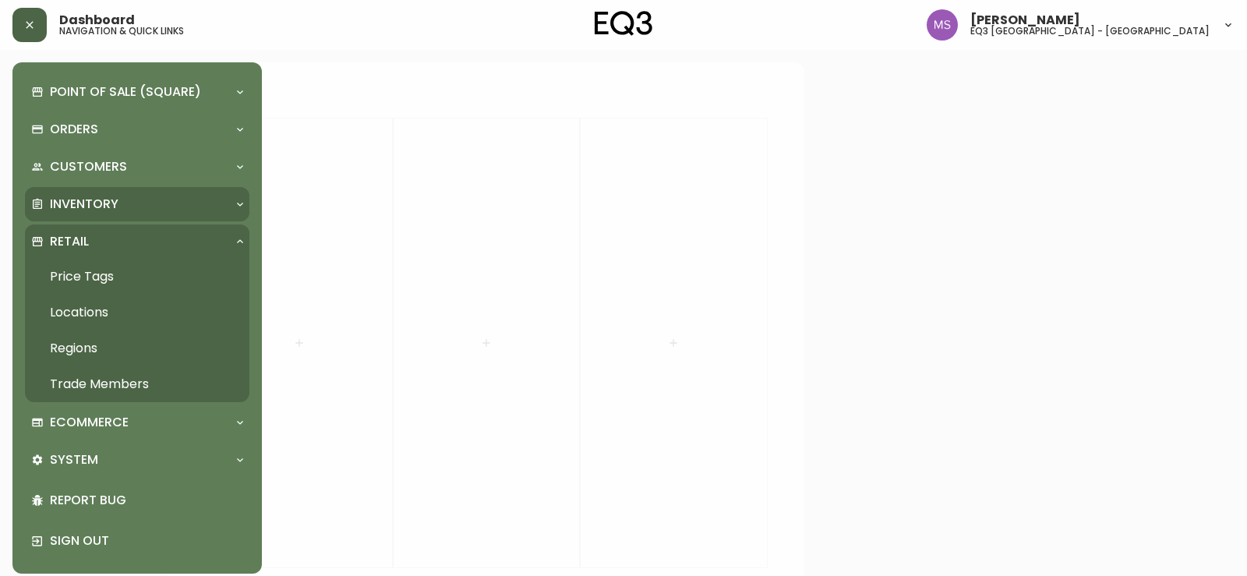
click at [71, 204] on p "Inventory" at bounding box center [84, 204] width 69 height 17
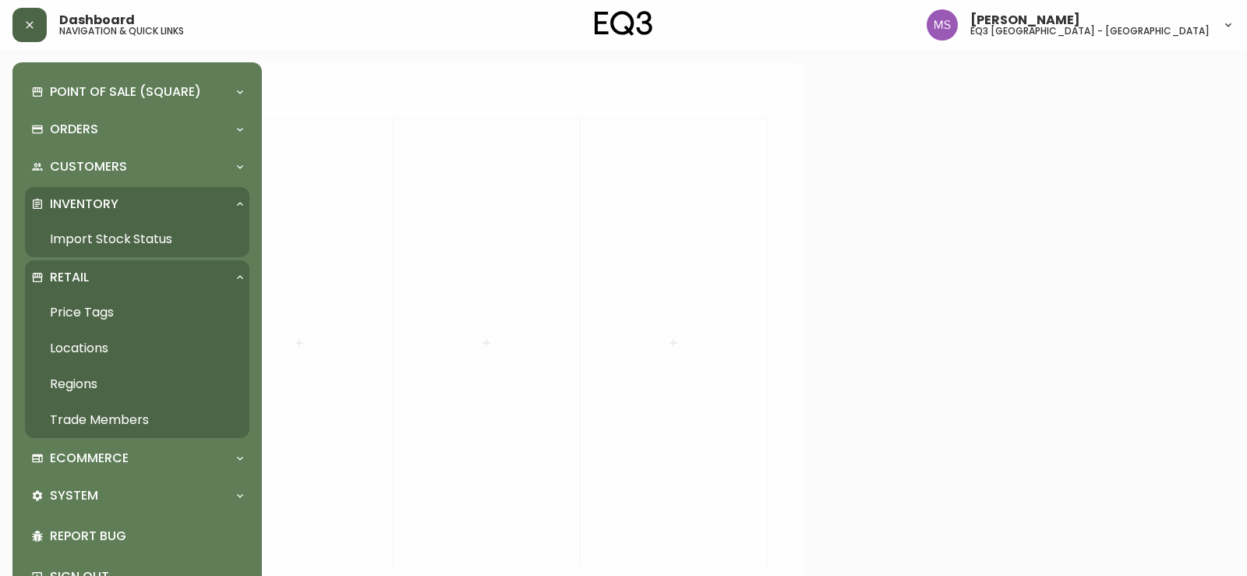
click at [83, 242] on link "Import Stock Status" at bounding box center [137, 239] width 224 height 36
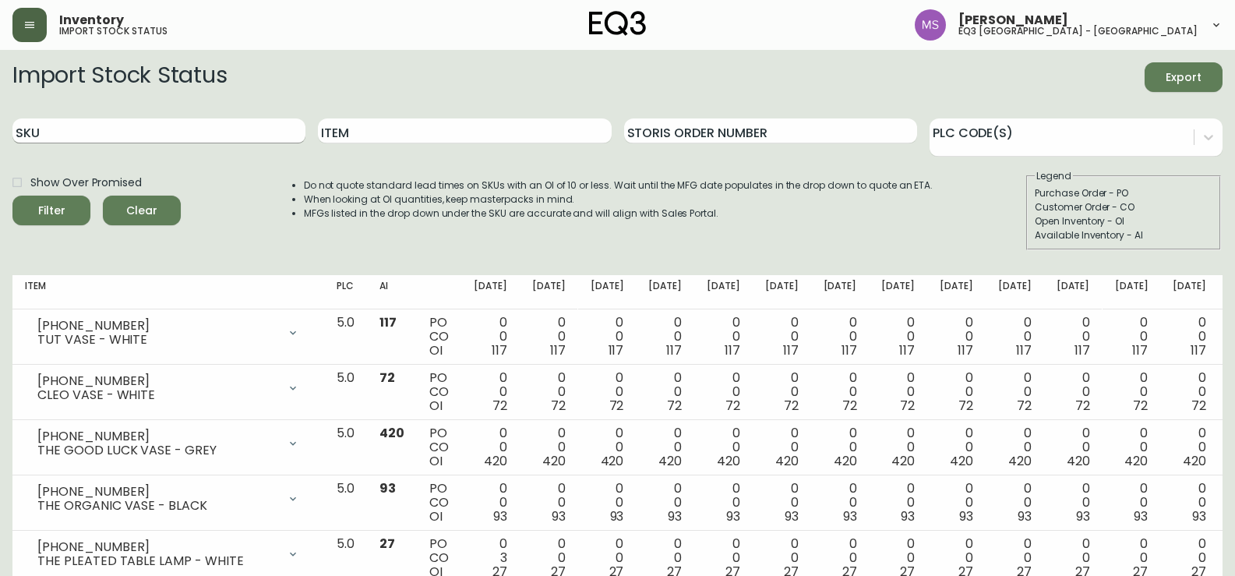
click at [83, 130] on input "SKU" at bounding box center [158, 130] width 293 height 25
paste input "3020-850-016"
type input "3020-850-016"
click at [42, 212] on icon "submit" at bounding box center [46, 208] width 18 height 18
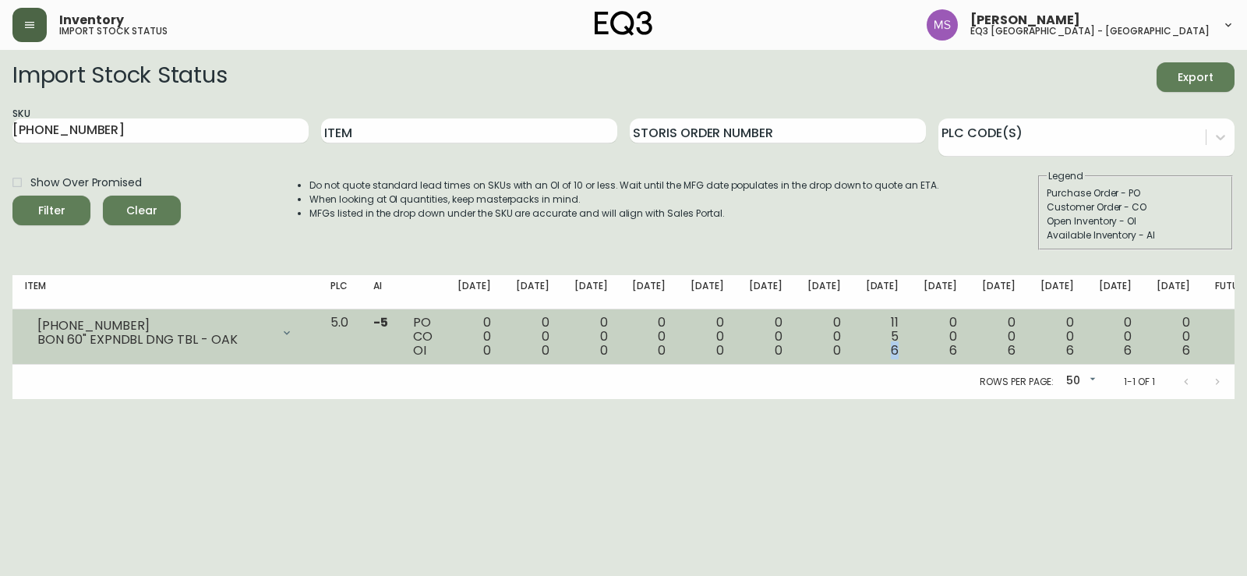
drag, startPoint x: 898, startPoint y: 353, endPoint x: 885, endPoint y: 353, distance: 13.2
click at [885, 353] on div "11 5 6" at bounding box center [883, 337] width 34 height 42
